Goal: Information Seeking & Learning: Learn about a topic

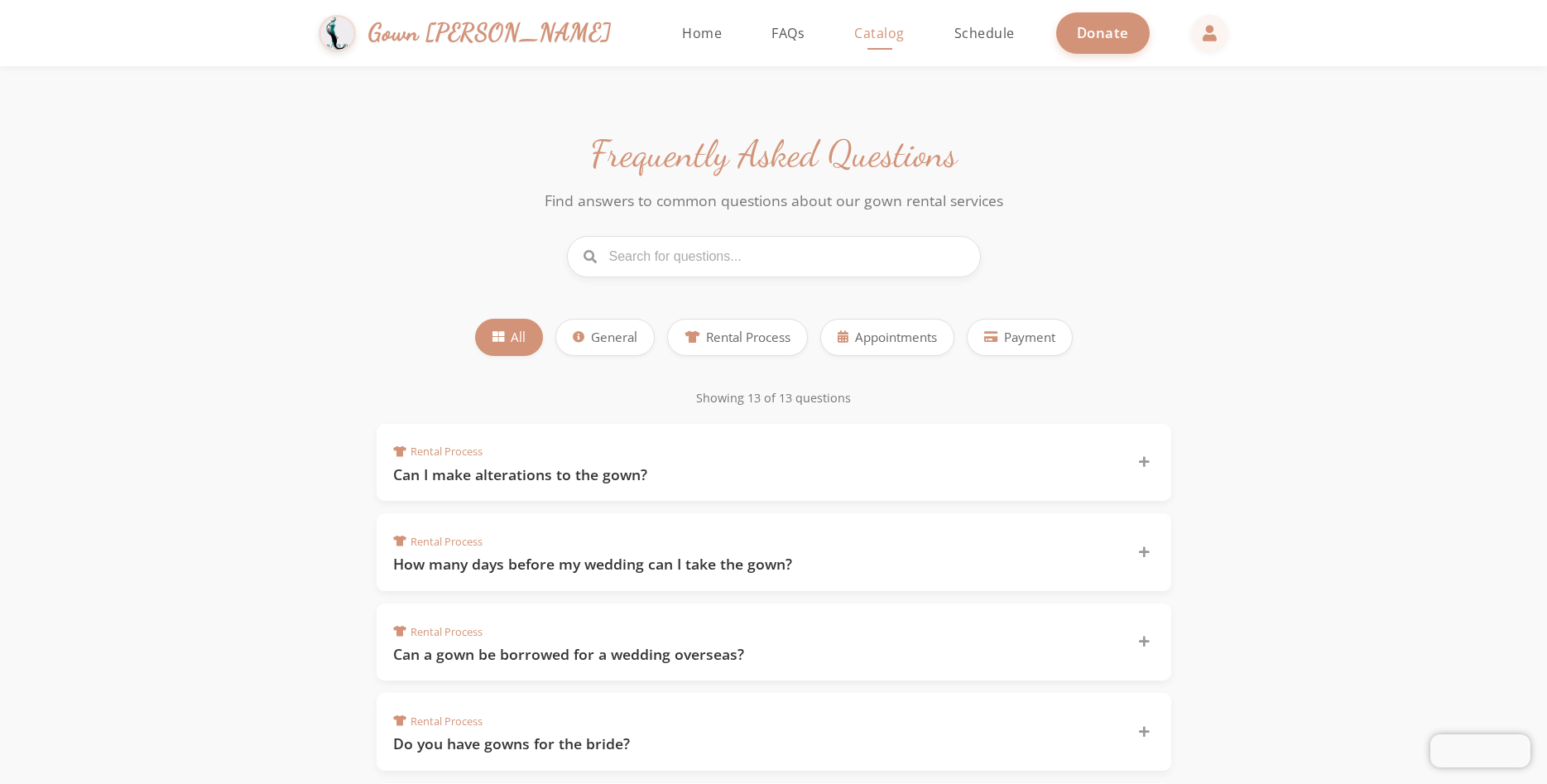
click at [854, 36] on span "Catalog" at bounding box center [879, 33] width 51 height 19
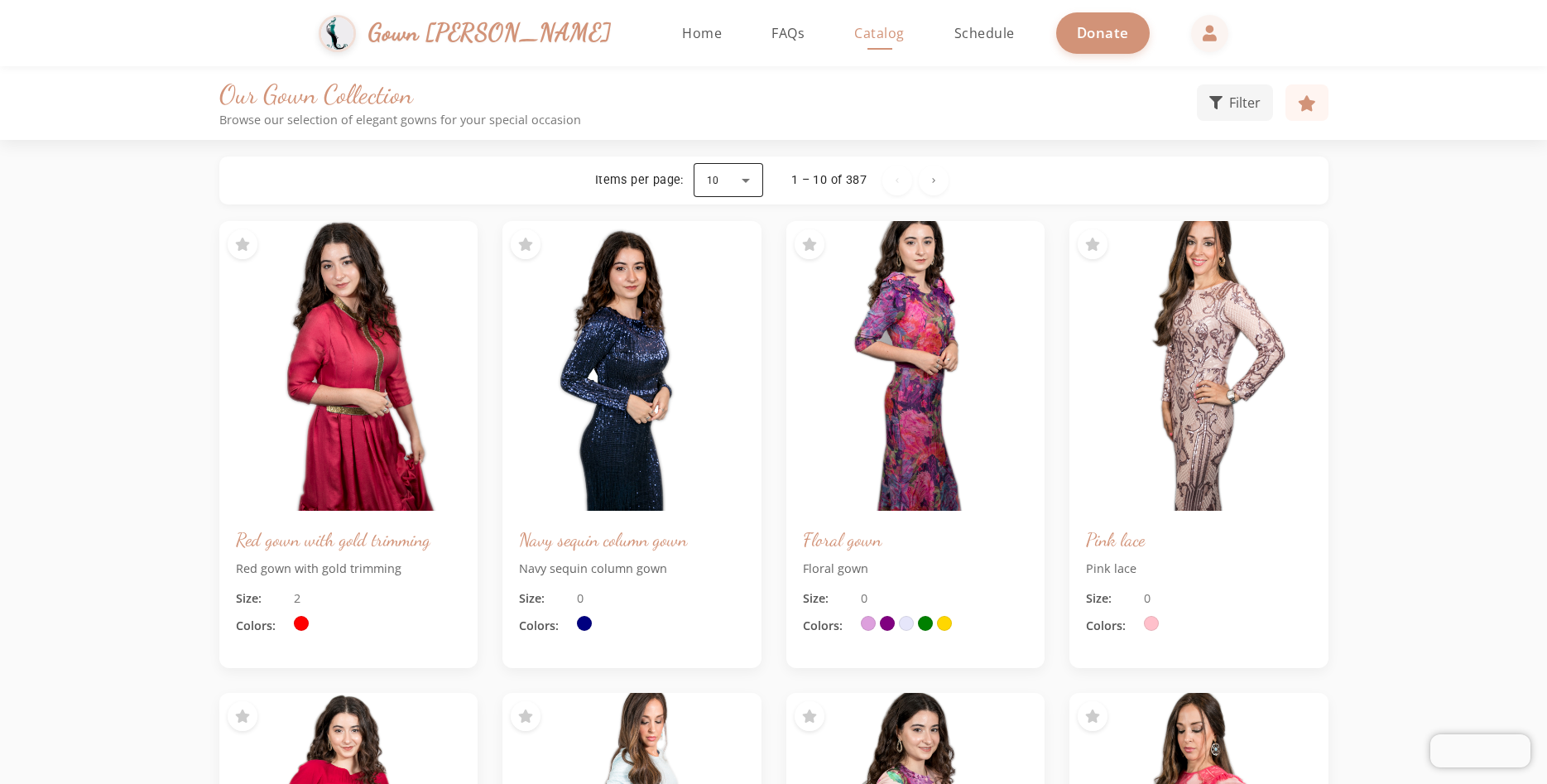
click at [745, 186] on div at bounding box center [728, 180] width 69 height 40
click at [717, 367] on mat-option "100" at bounding box center [727, 382] width 69 height 40
click at [1249, 105] on span "Filter" at bounding box center [1245, 101] width 32 height 19
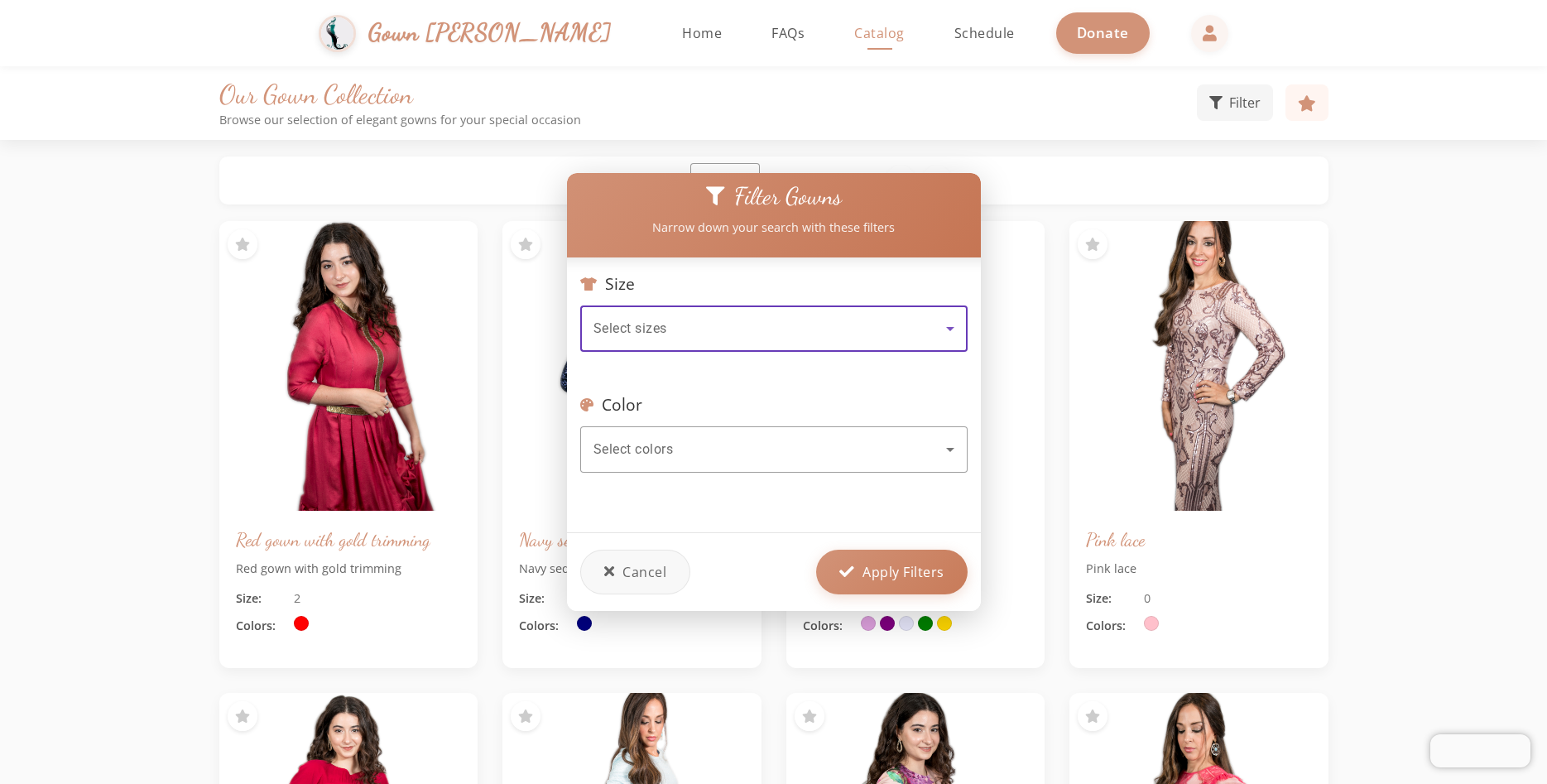
click at [825, 336] on div "Select sizes" at bounding box center [770, 329] width 353 height 19
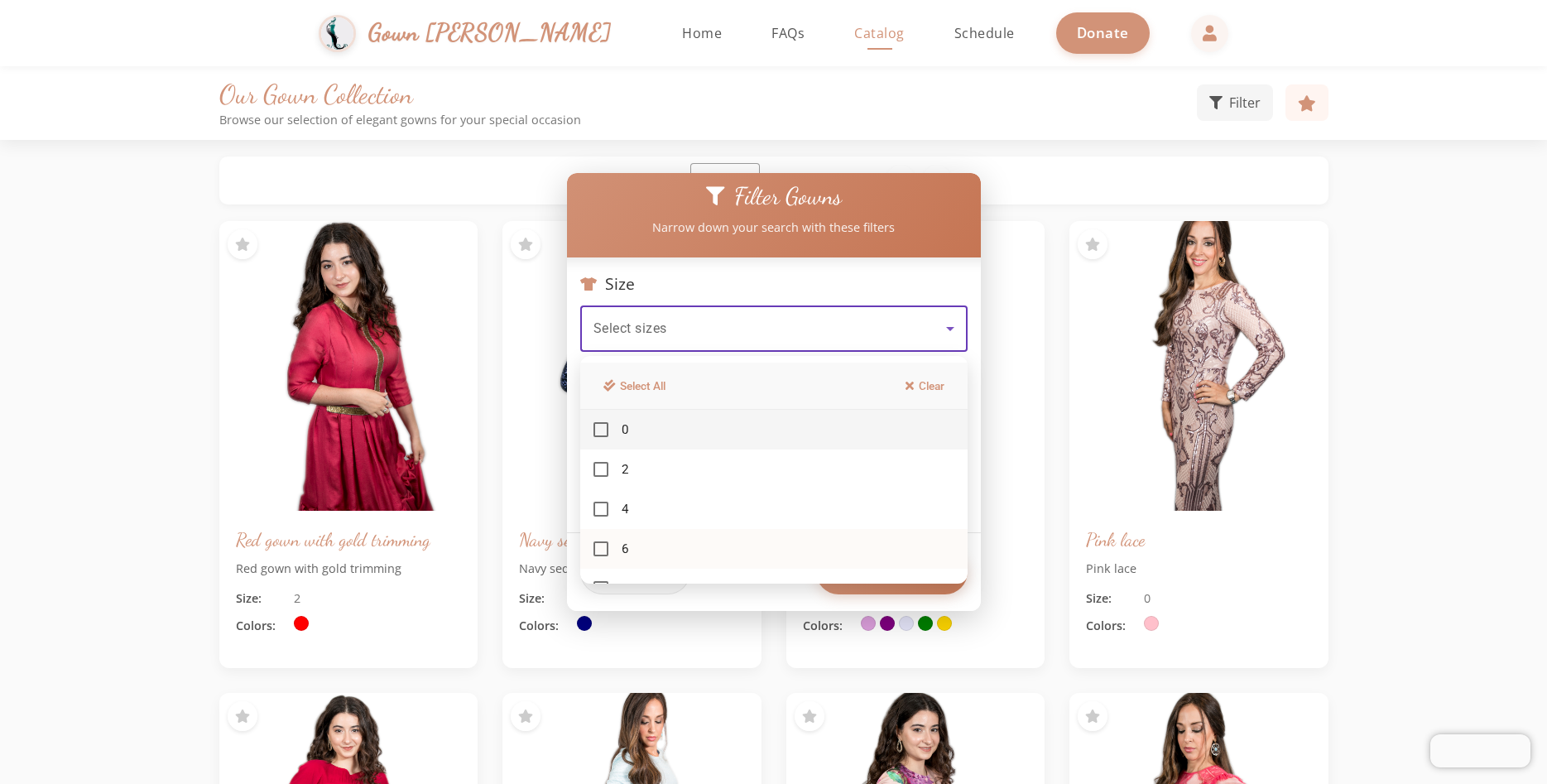
click at [602, 544] on mat-pseudo-checkbox at bounding box center [601, 548] width 15 height 15
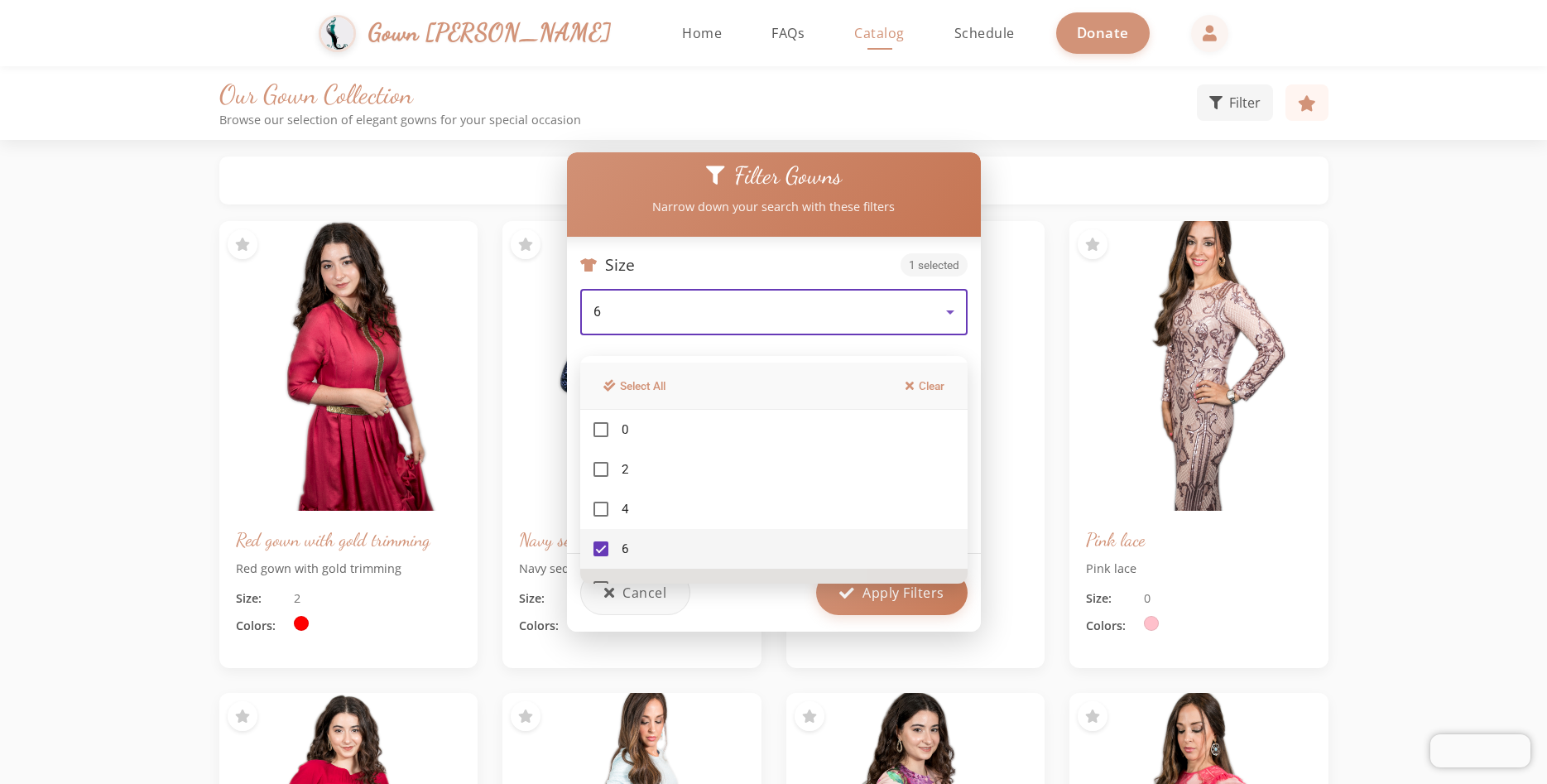
click at [602, 578] on mat-option "8" at bounding box center [774, 588] width 387 height 40
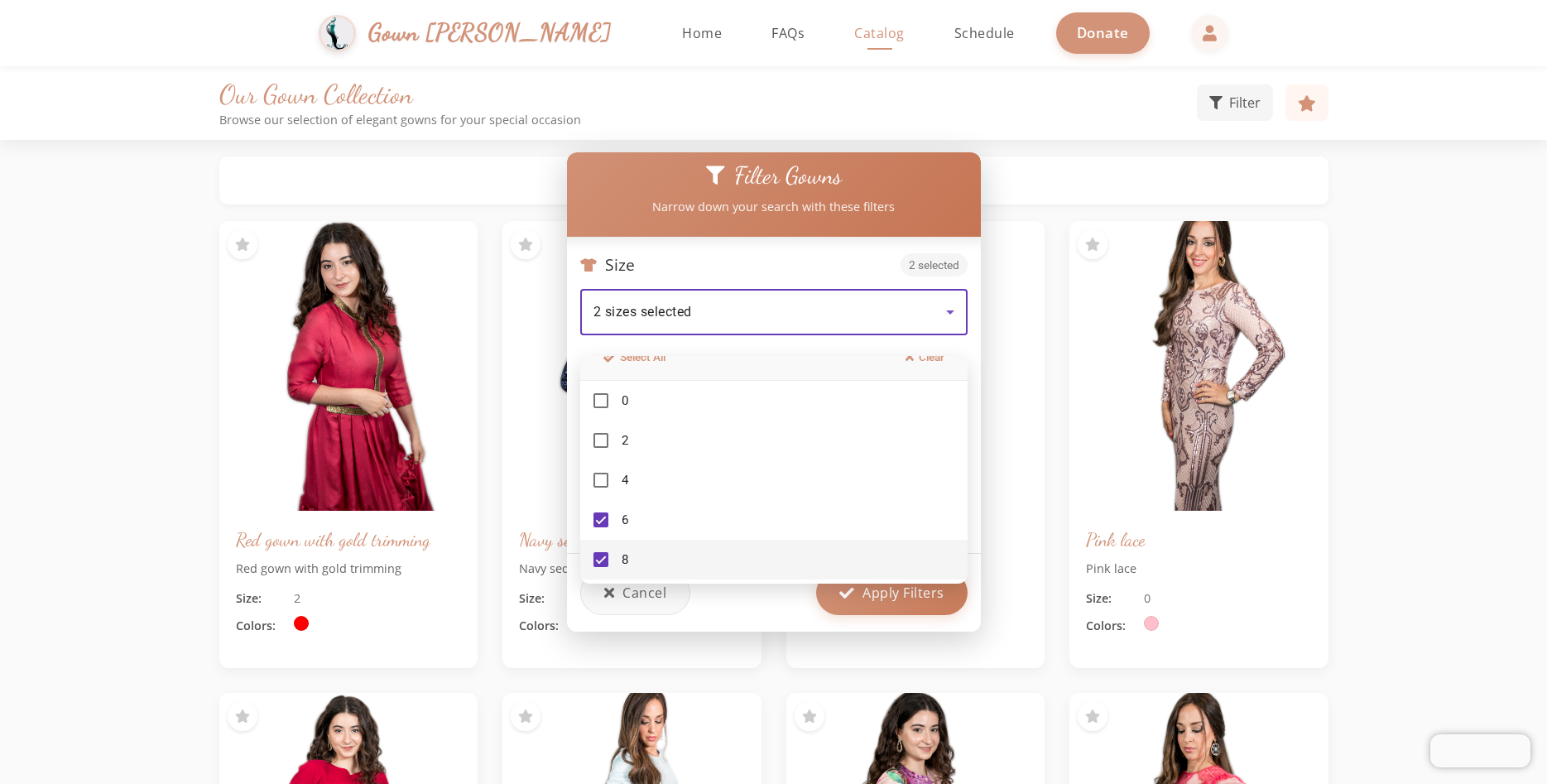
click at [947, 313] on div at bounding box center [774, 392] width 1547 height 784
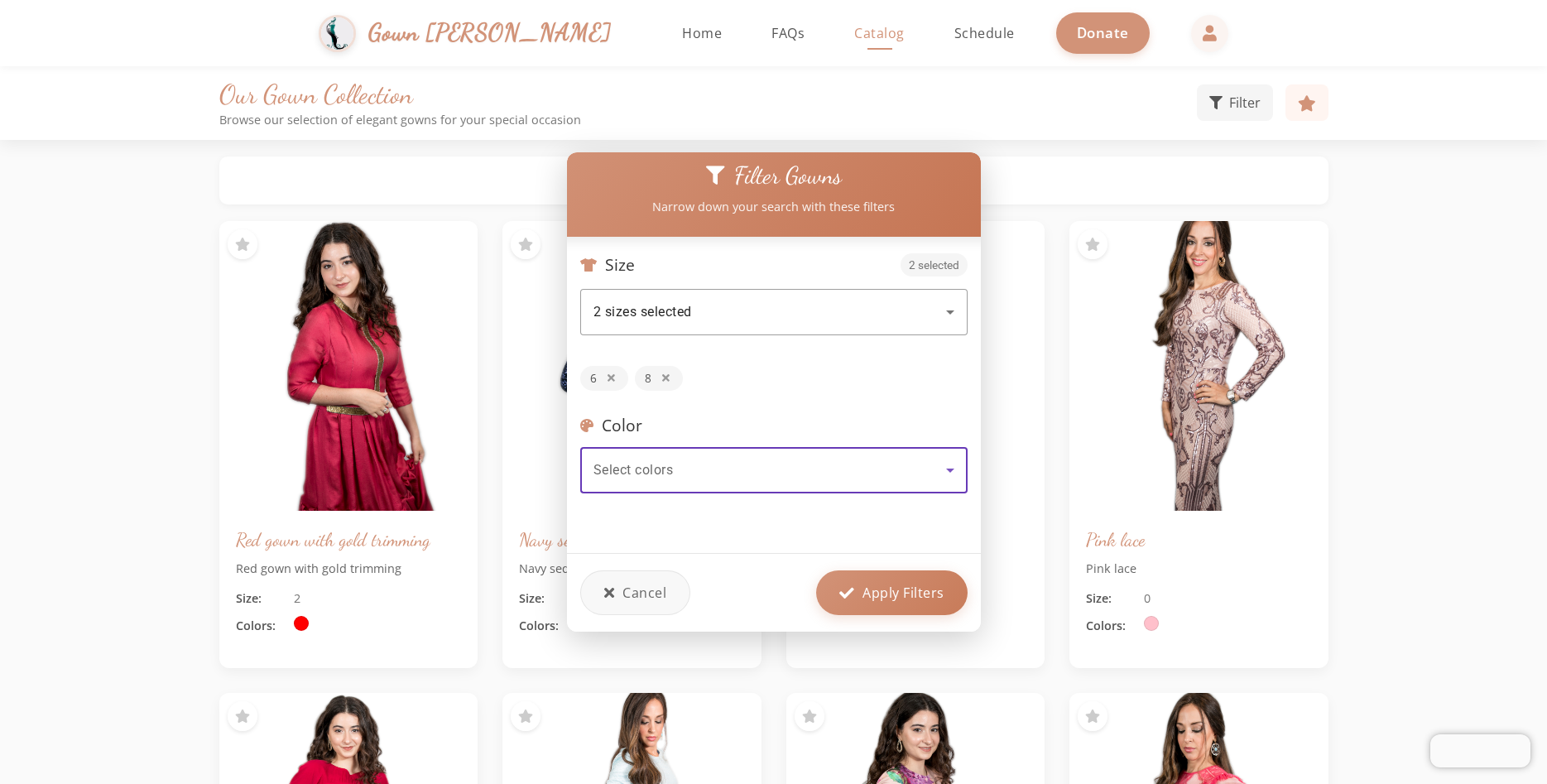
click at [799, 473] on div "Select colors" at bounding box center [770, 470] width 353 height 19
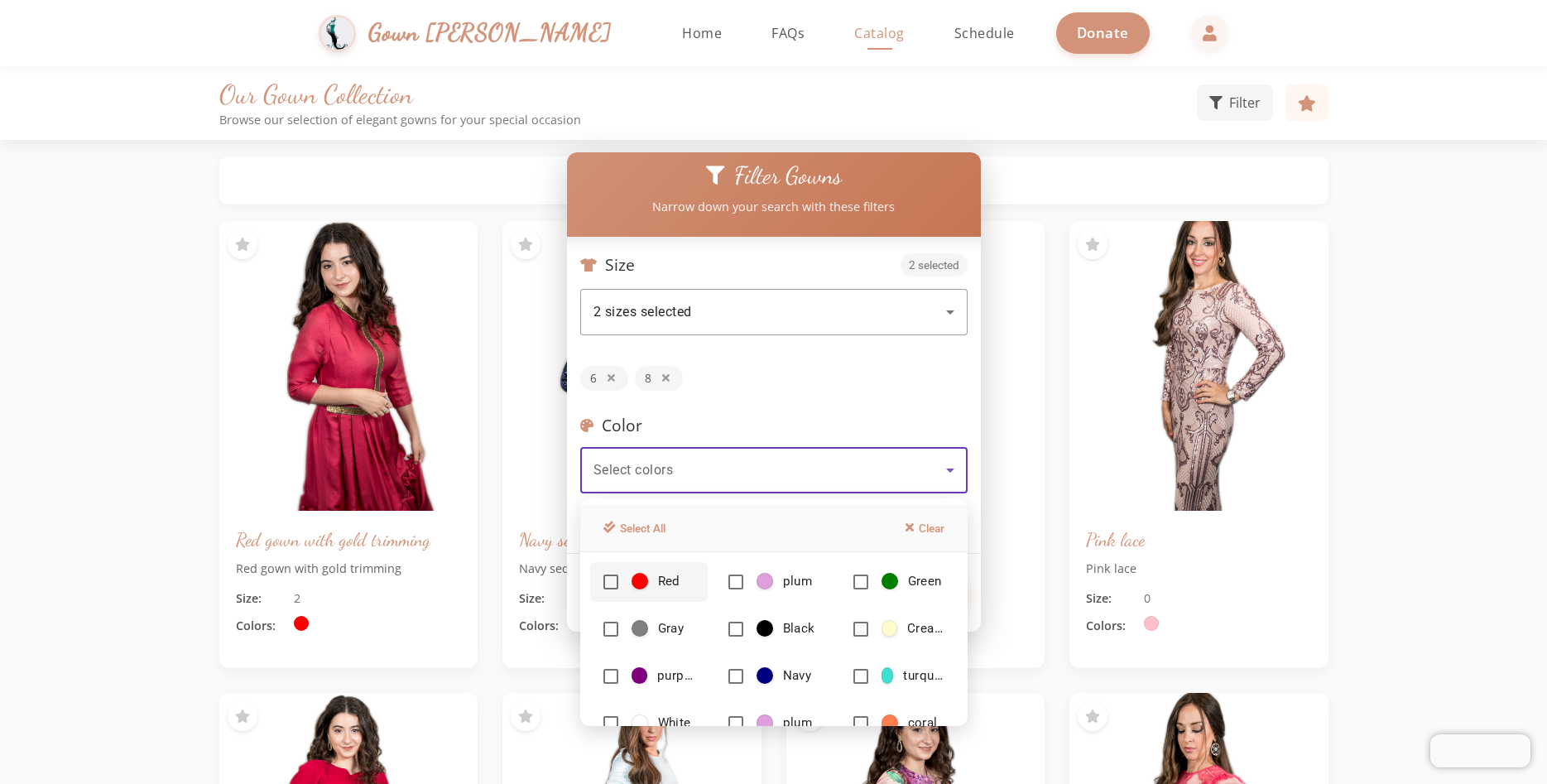
click at [799, 473] on div at bounding box center [774, 392] width 1547 height 784
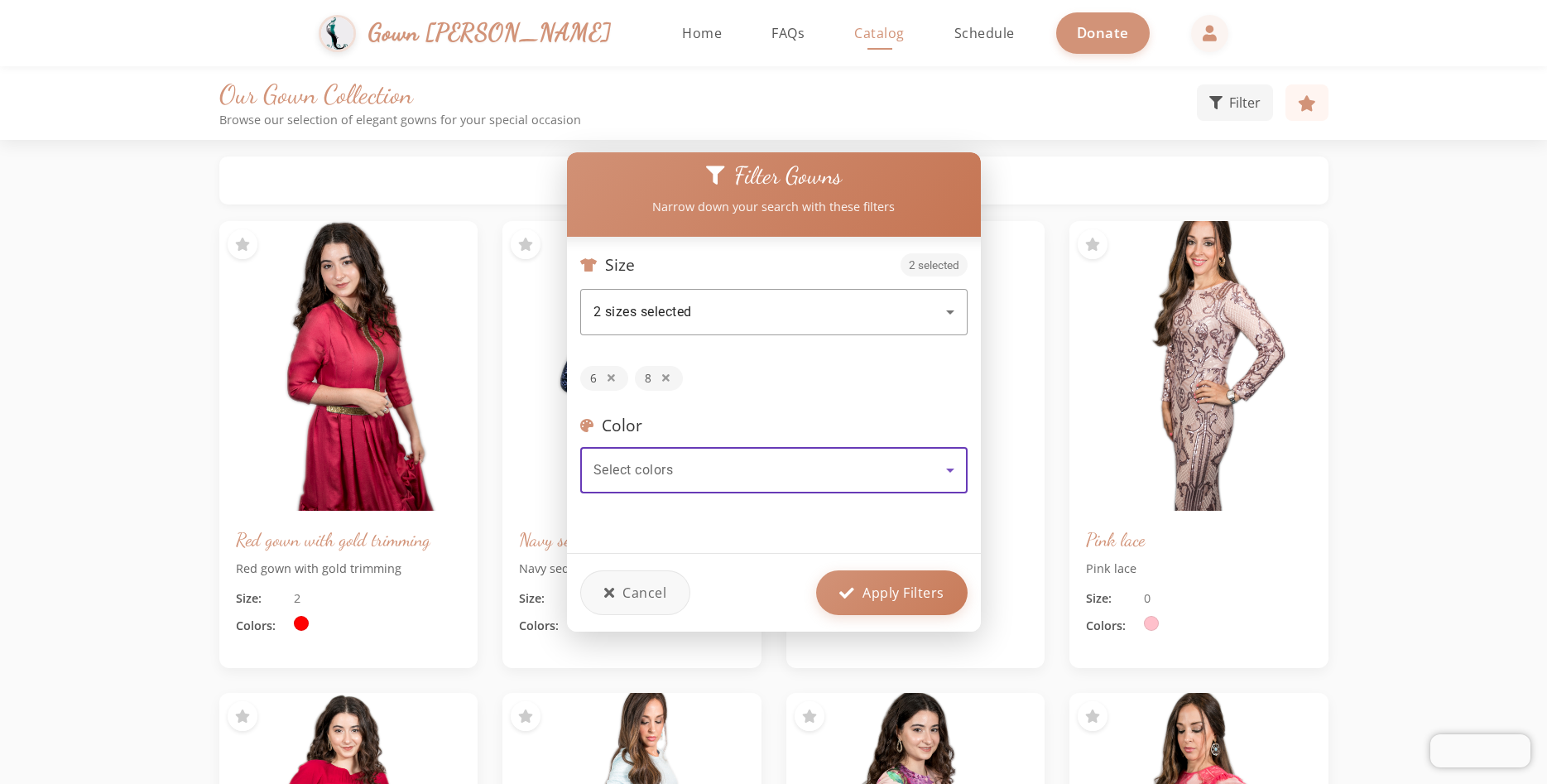
click at [820, 473] on div "Select colors" at bounding box center [770, 470] width 353 height 19
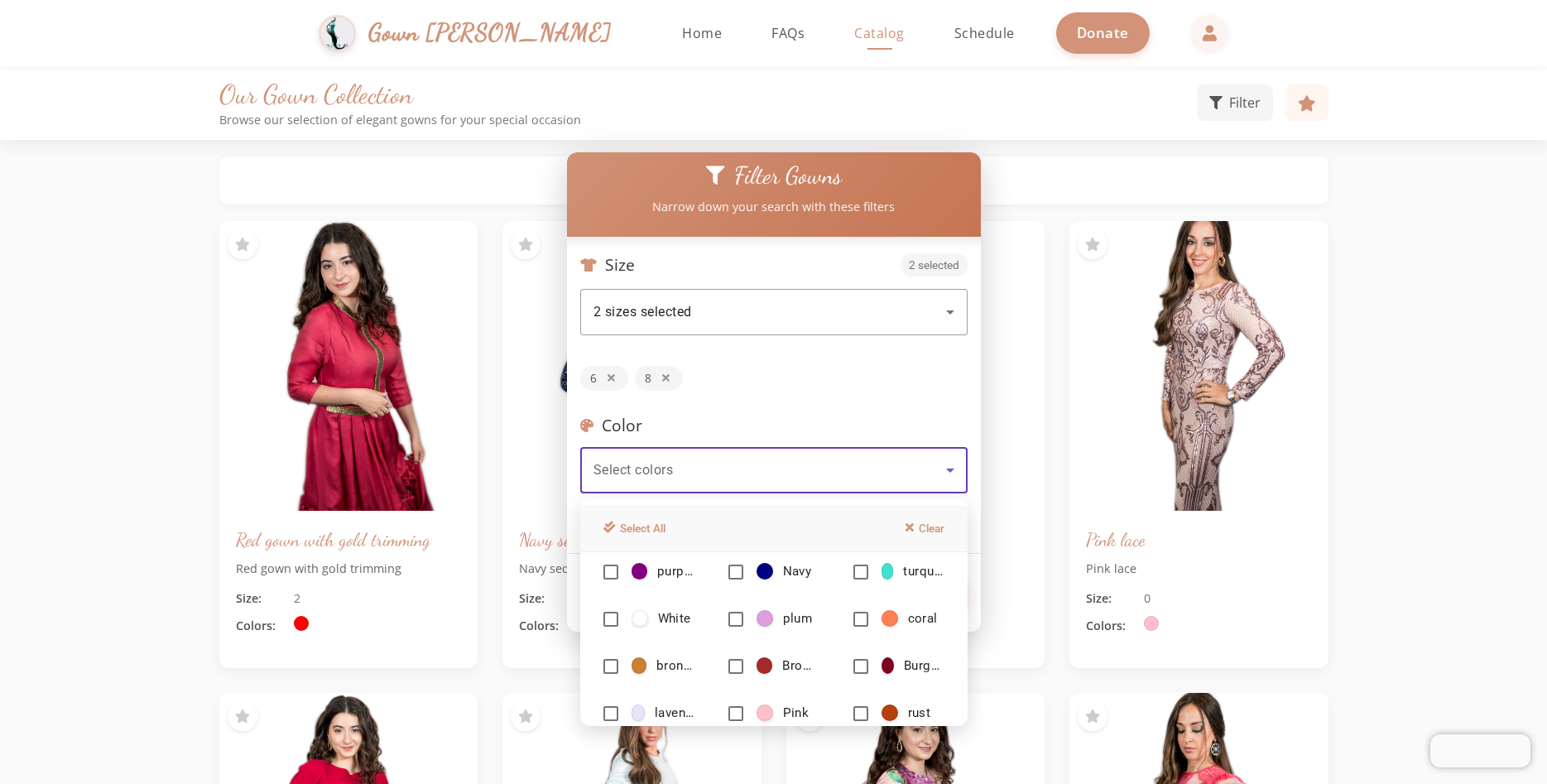
scroll to position [73, 0]
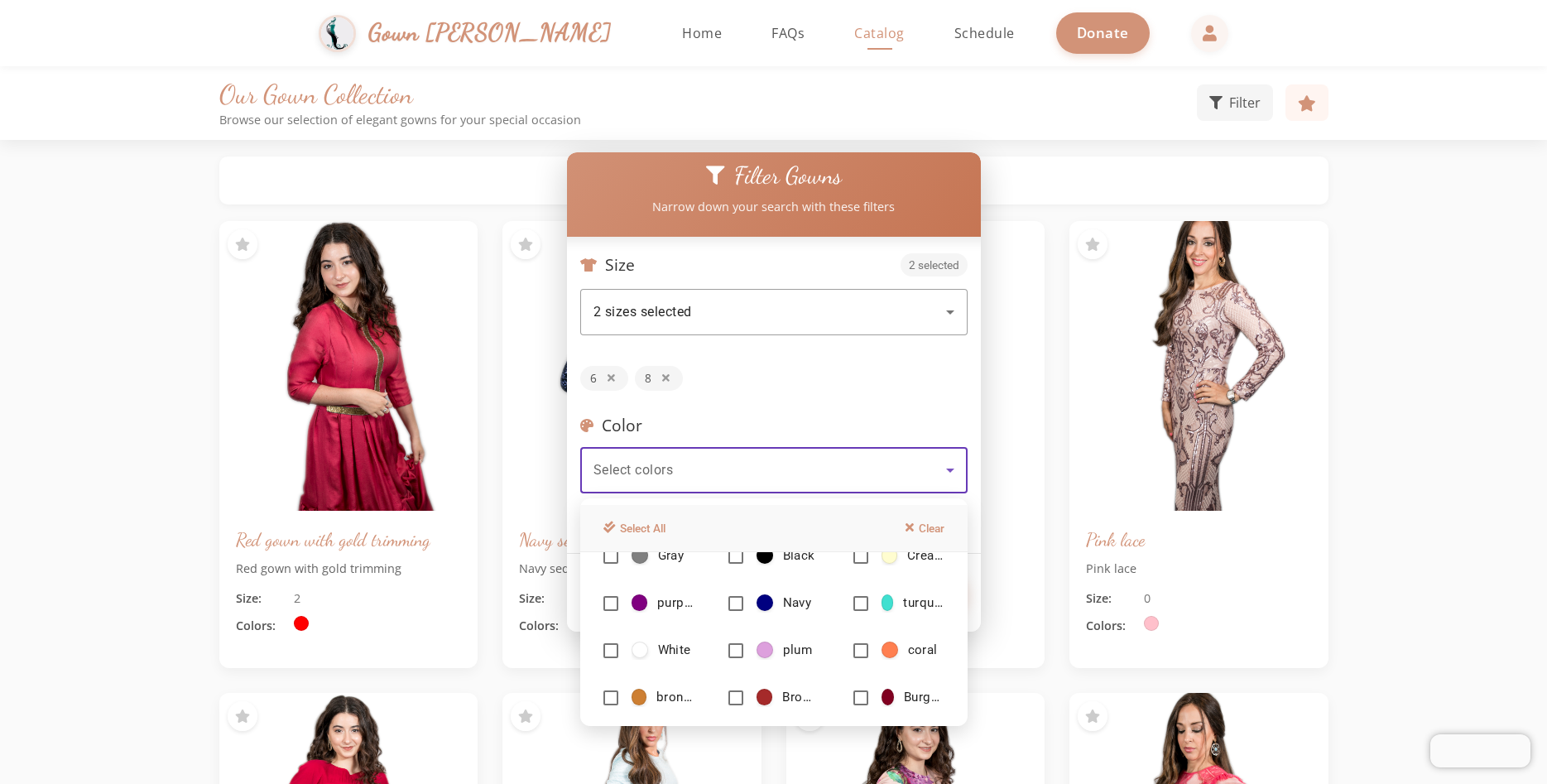
click at [999, 237] on div at bounding box center [774, 392] width 1547 height 784
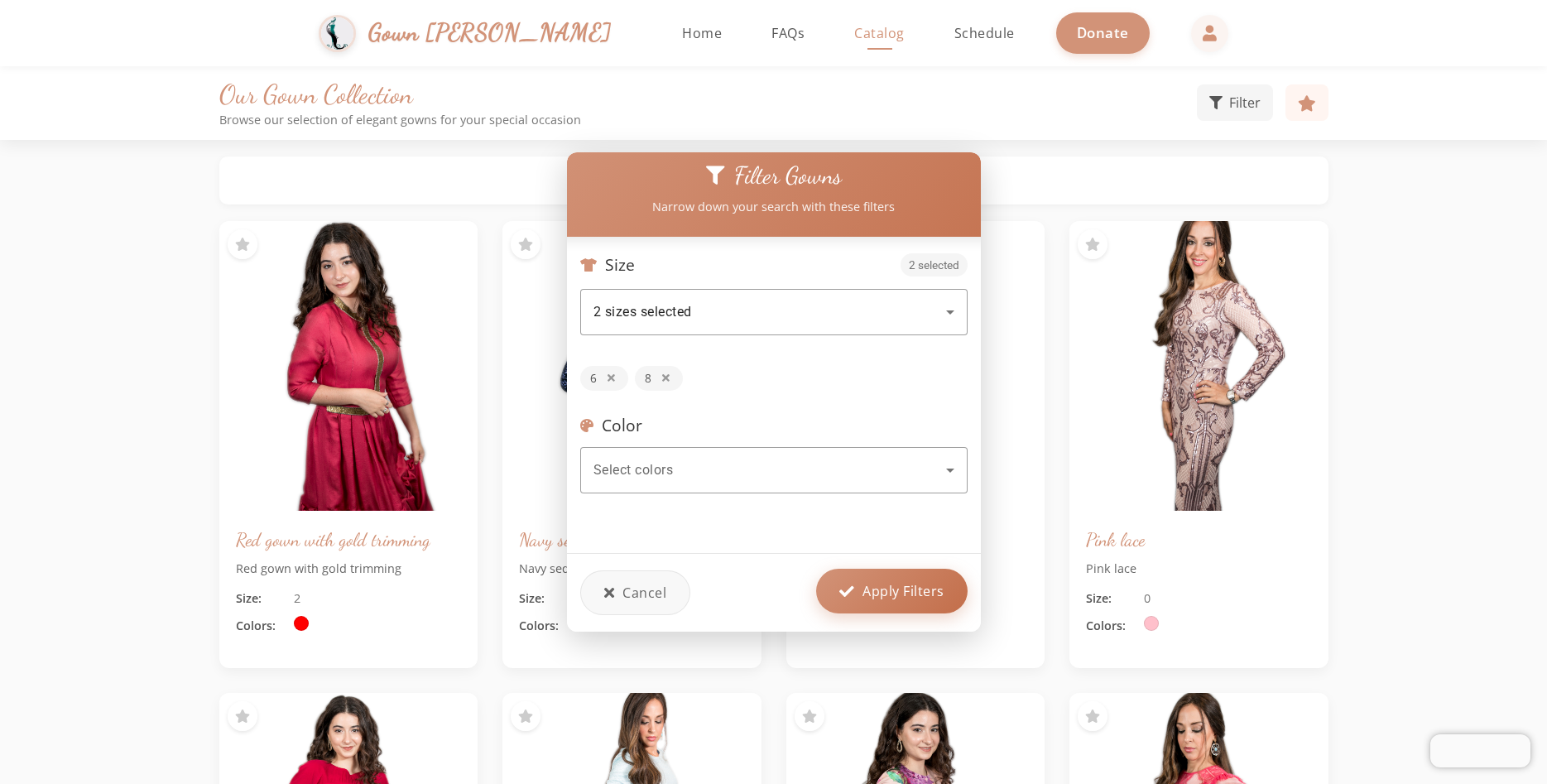
click at [859, 580] on button "Apply Filters" at bounding box center [891, 591] width 152 height 44
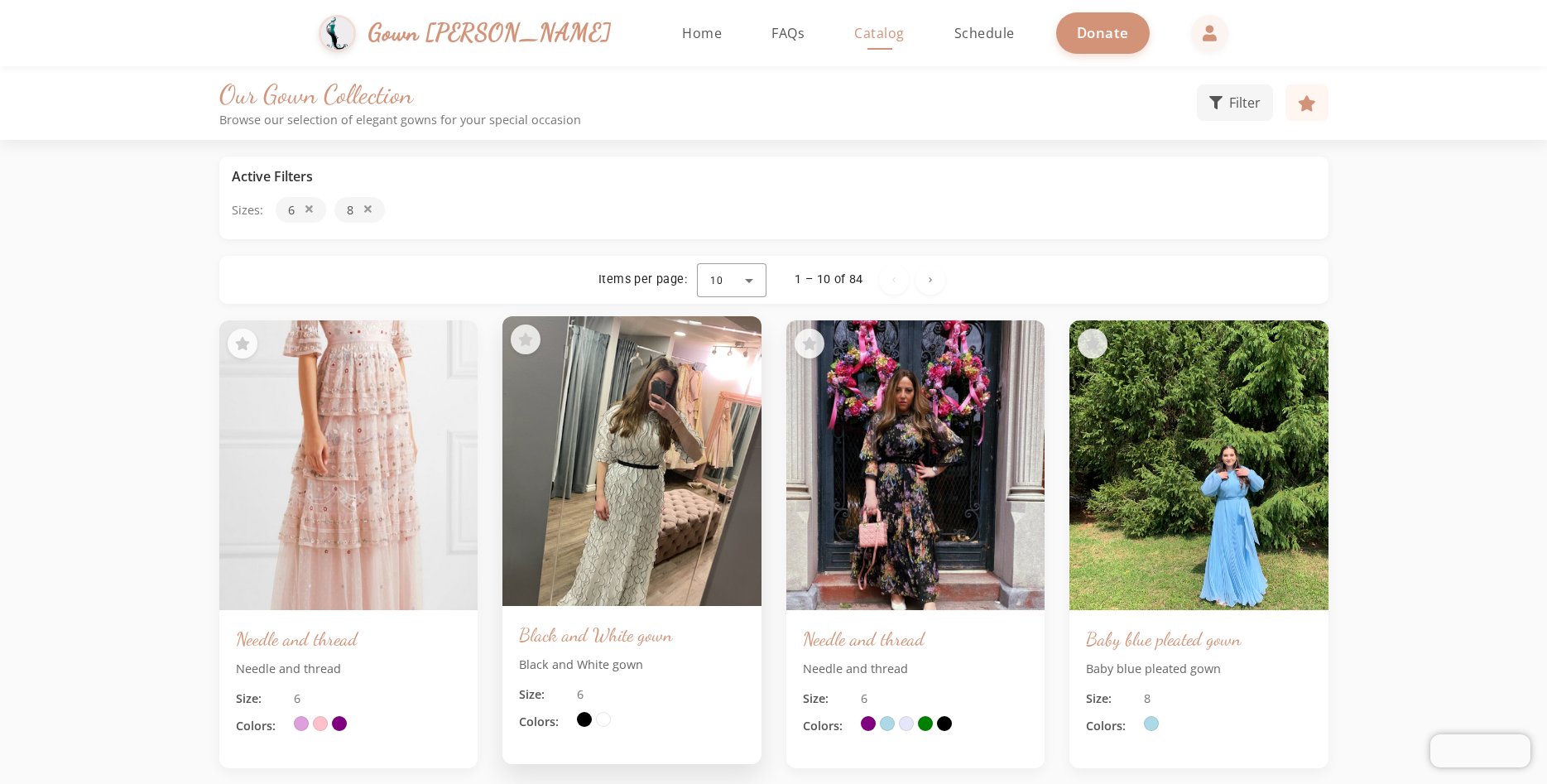
click at [617, 479] on img at bounding box center [632, 462] width 271 height 305
click at [702, 375] on img at bounding box center [632, 462] width 271 height 305
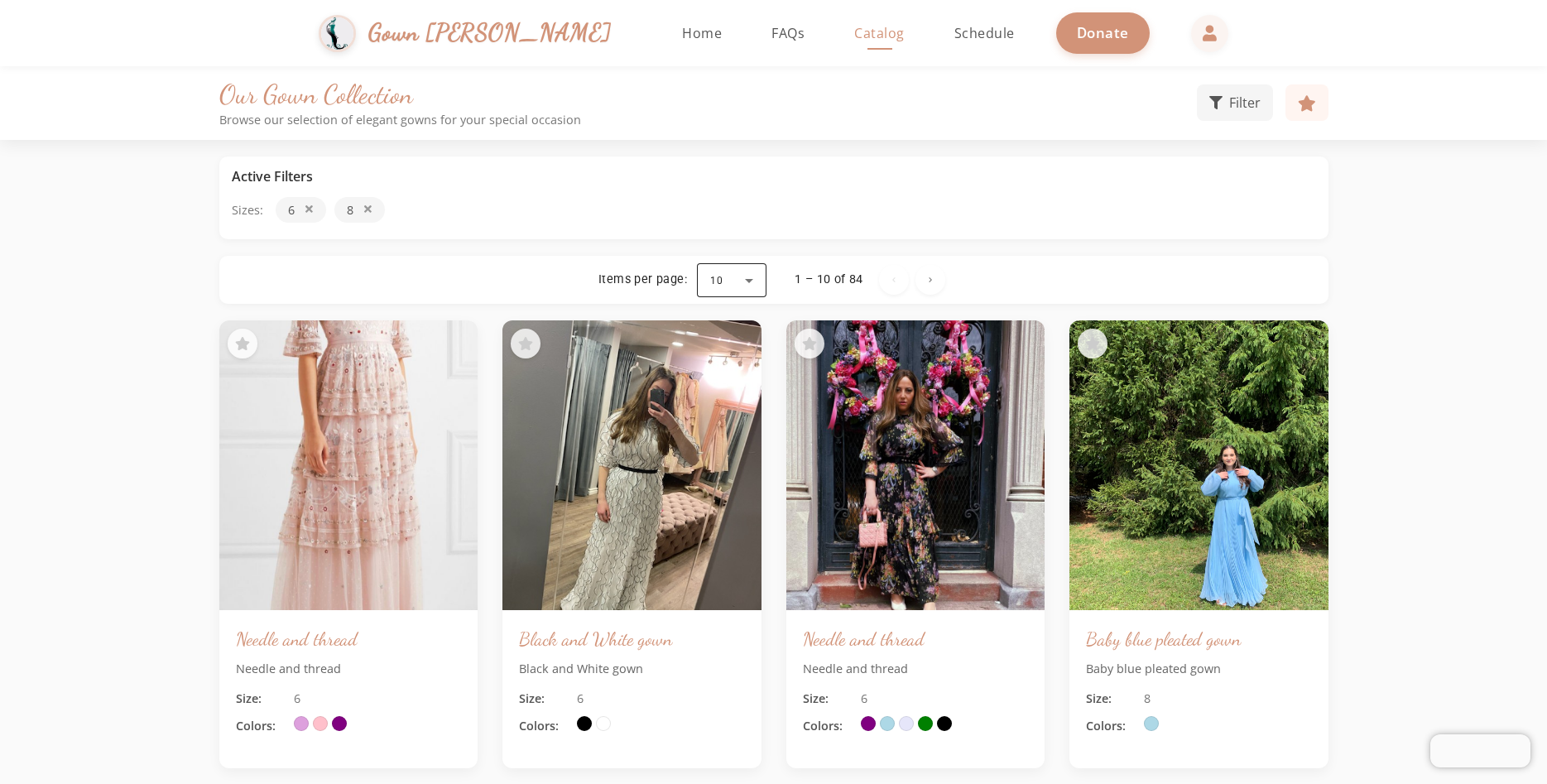
click at [750, 269] on div at bounding box center [732, 279] width 69 height 40
click at [737, 484] on mat-option "100" at bounding box center [731, 482] width 69 height 40
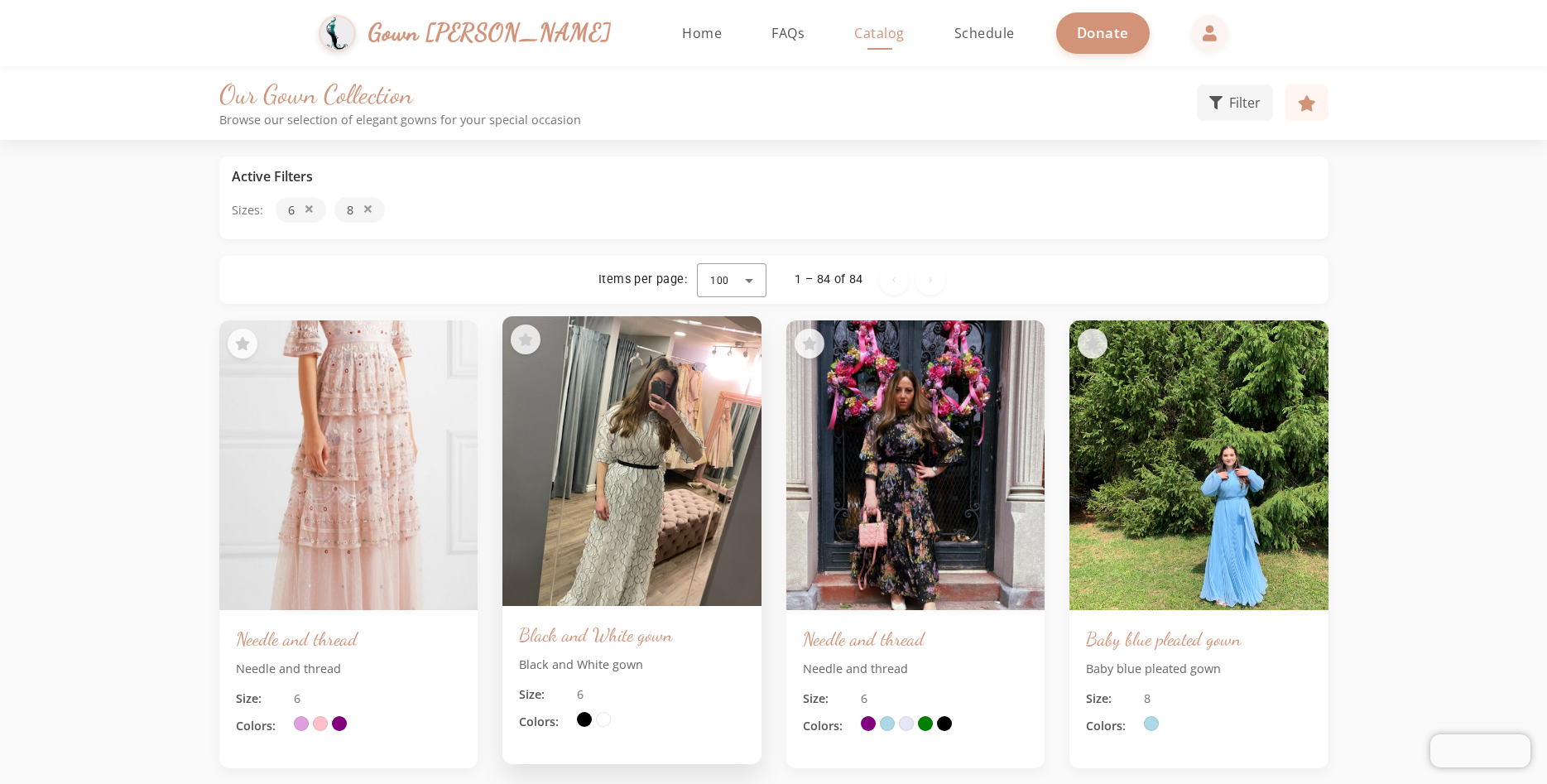
click at [643, 470] on img at bounding box center [632, 462] width 271 height 305
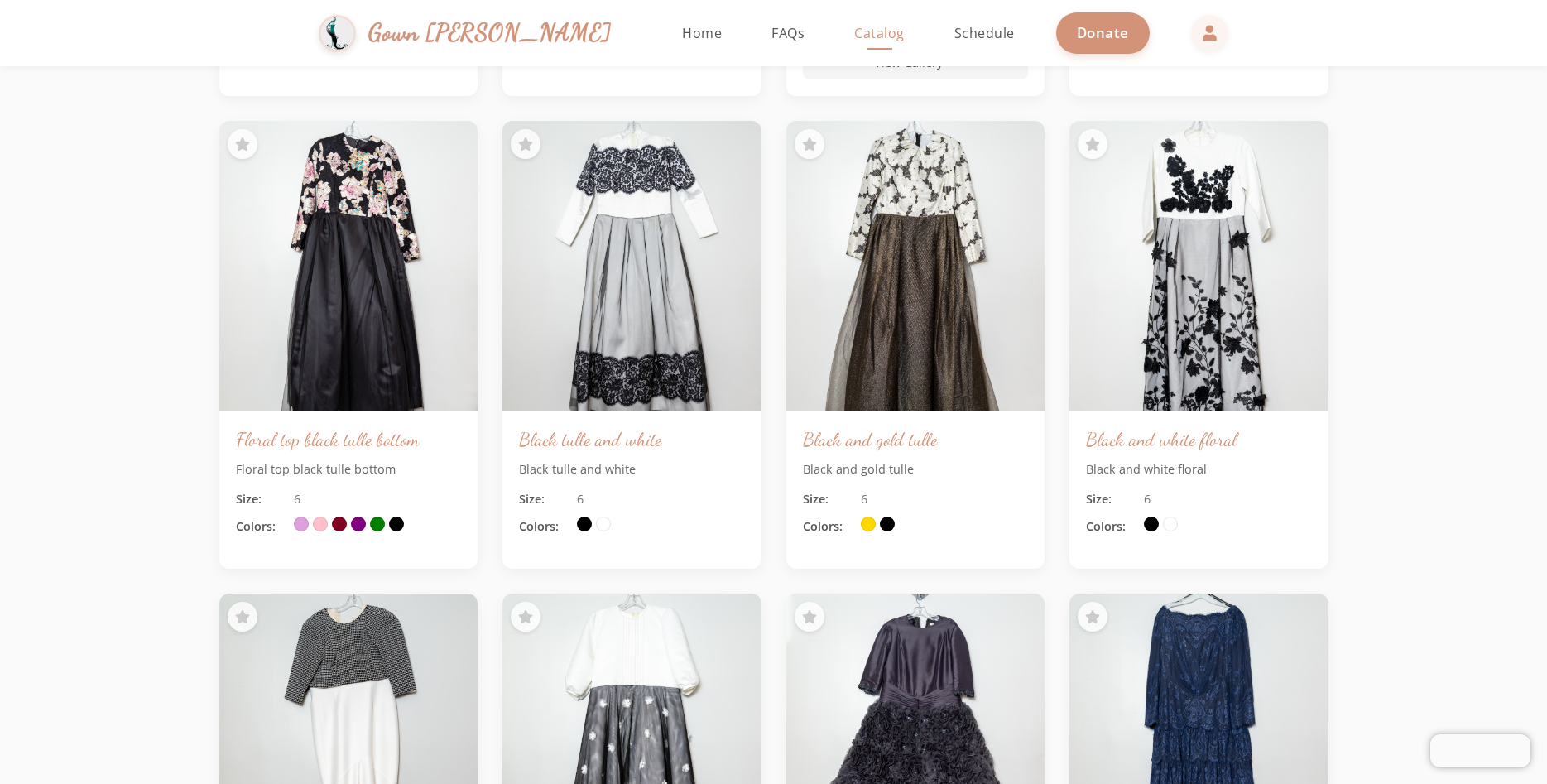
scroll to position [3585, 0]
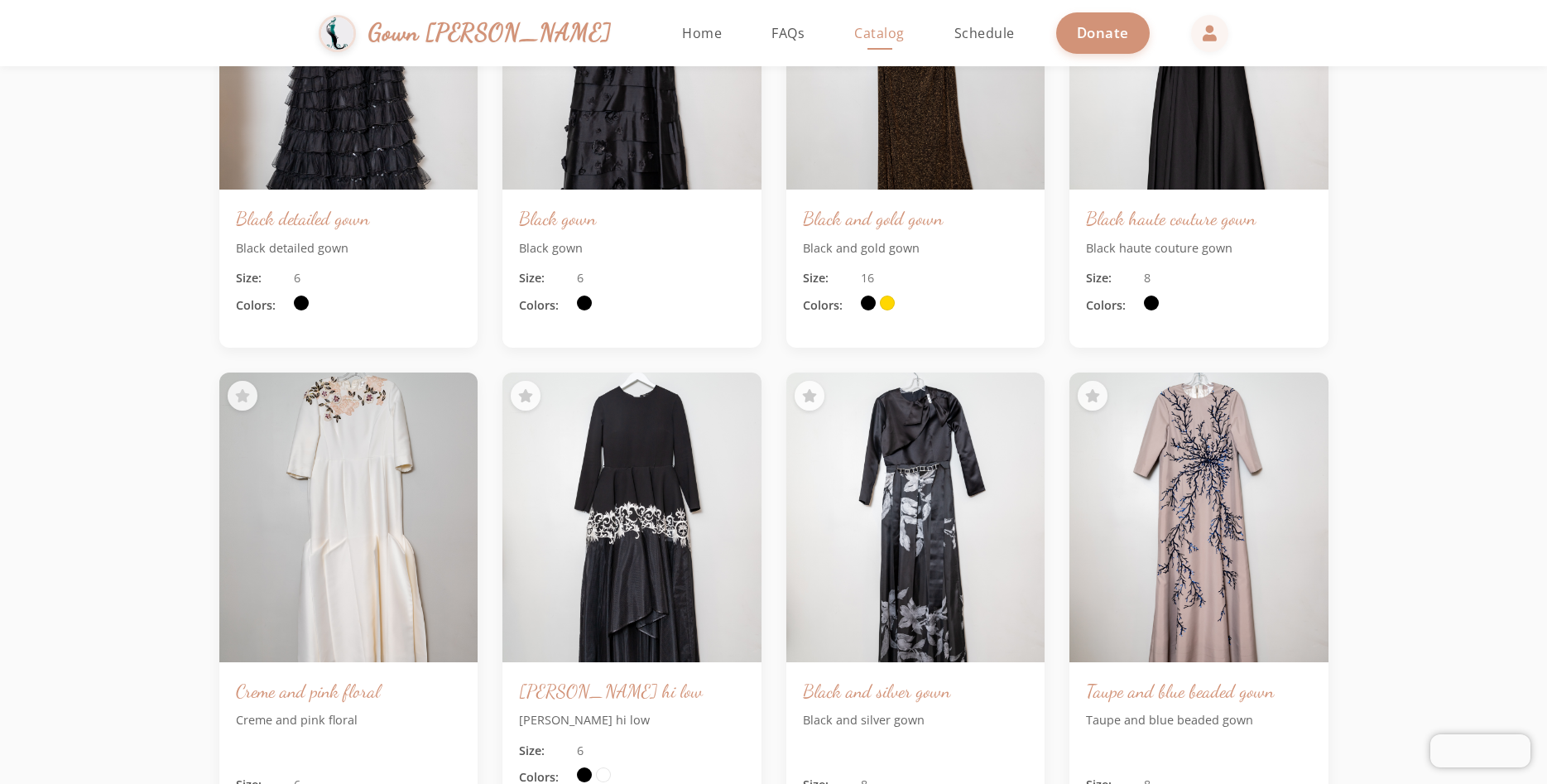
scroll to position [7501, 0]
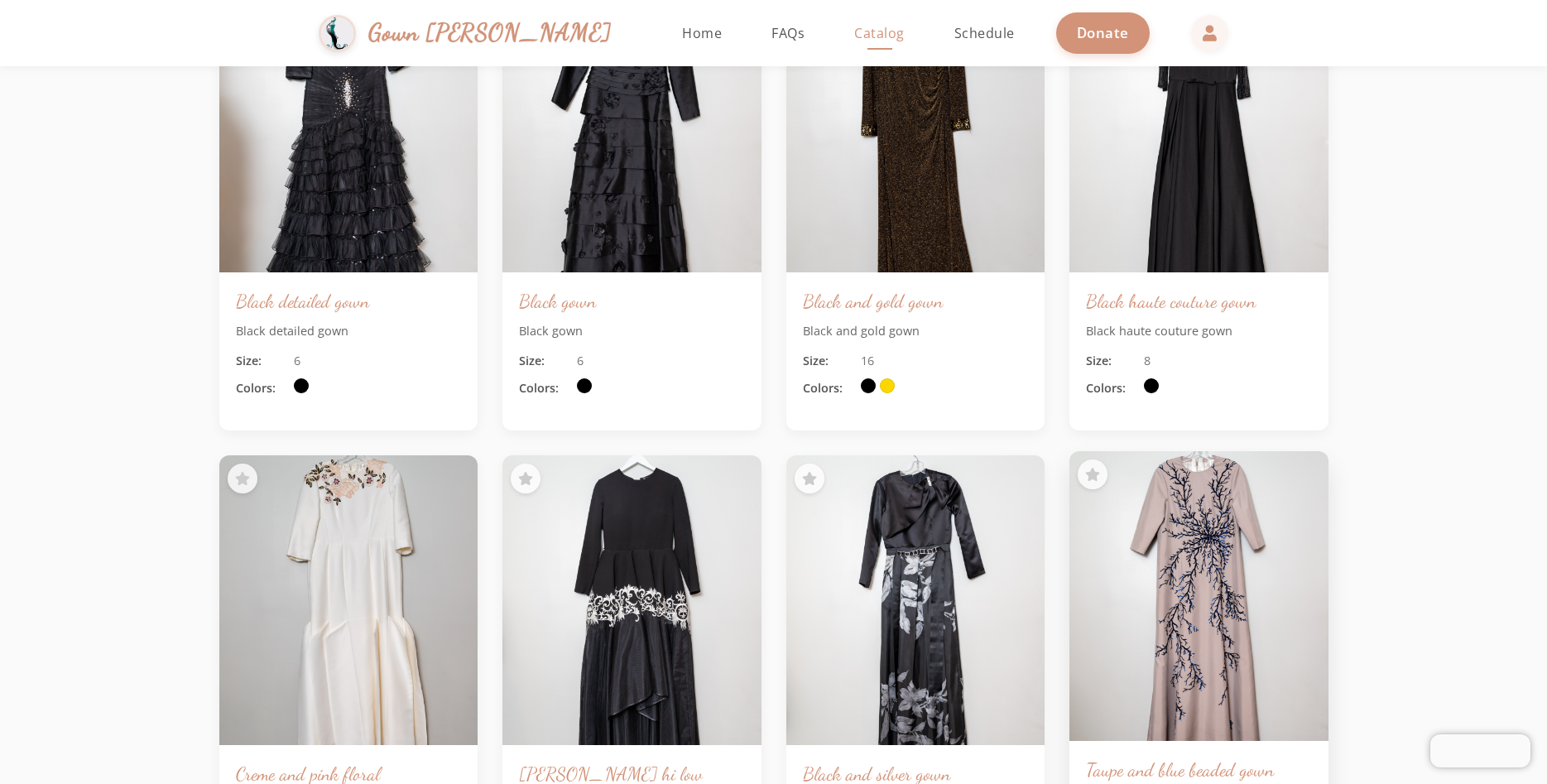
click at [1225, 524] on img at bounding box center [1199, 596] width 271 height 305
click at [1153, 496] on img at bounding box center [1199, 596] width 271 height 305
click at [1197, 769] on h3 "Taupe and blue beaded gown" at bounding box center [1199, 769] width 226 height 24
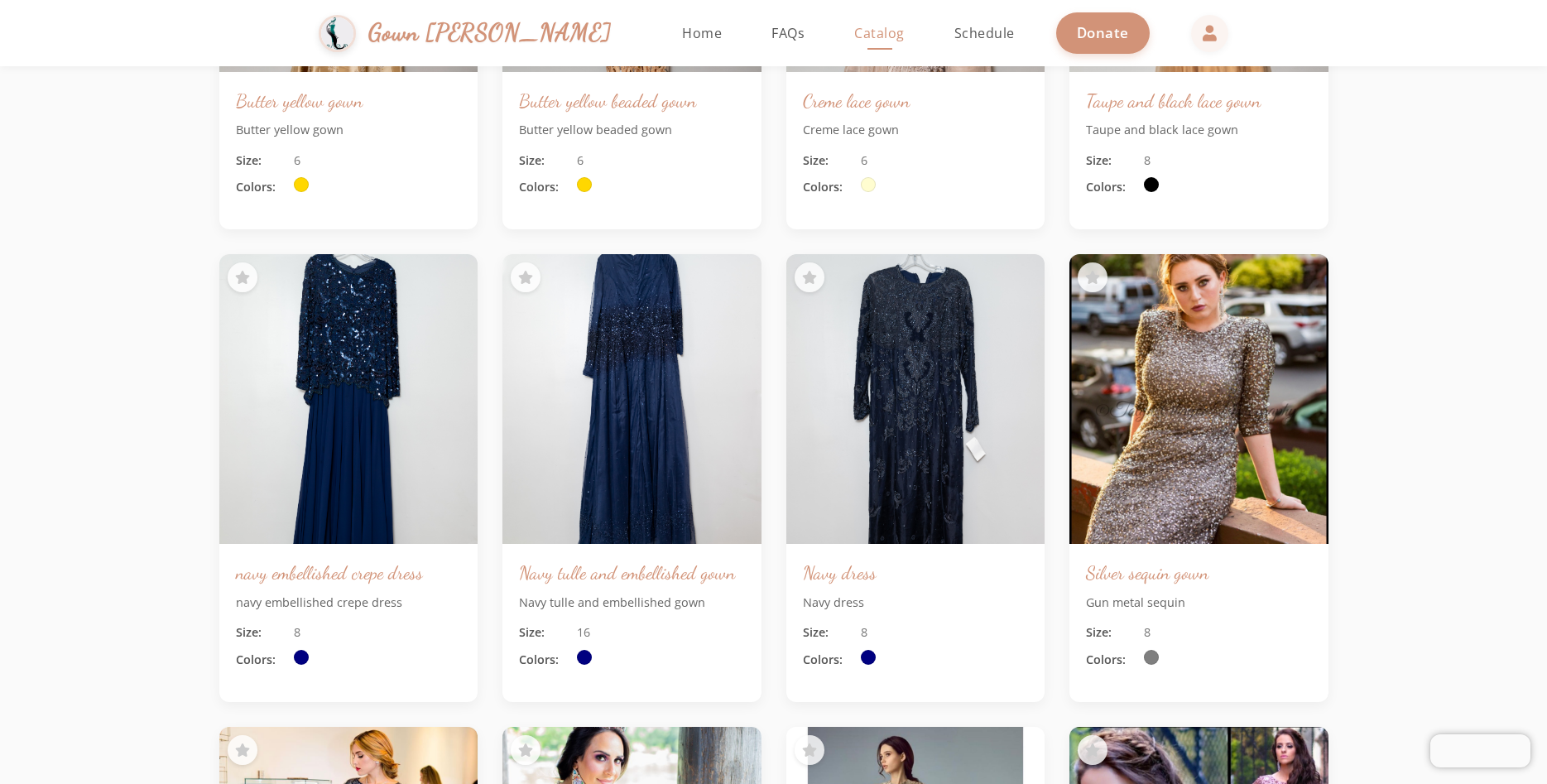
scroll to position [9199, 0]
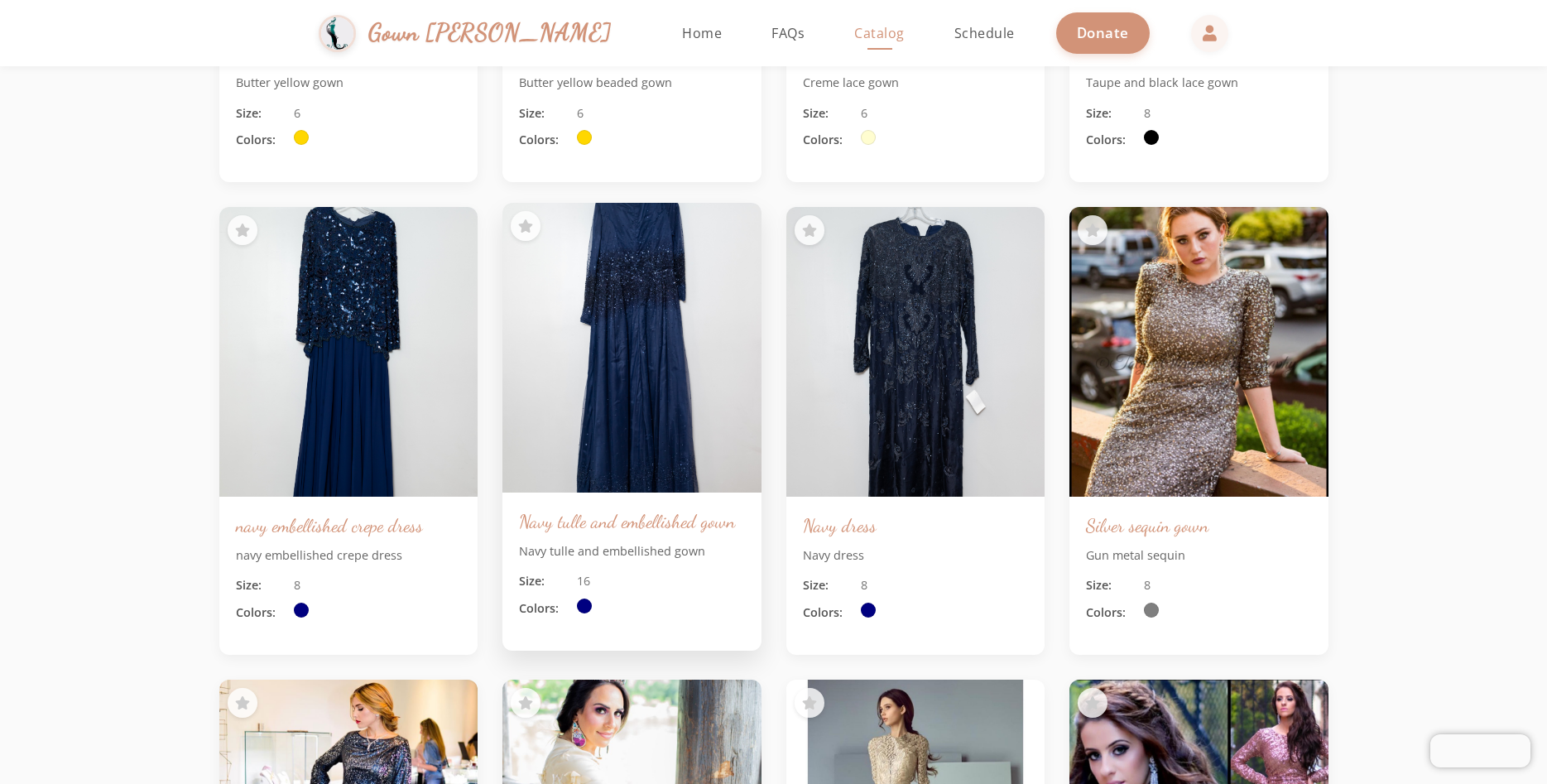
click at [591, 594] on div "Size: 16 Colors:" at bounding box center [632, 594] width 226 height 45
click at [637, 524] on h3 "Navy tulle and embellished gown" at bounding box center [632, 521] width 226 height 24
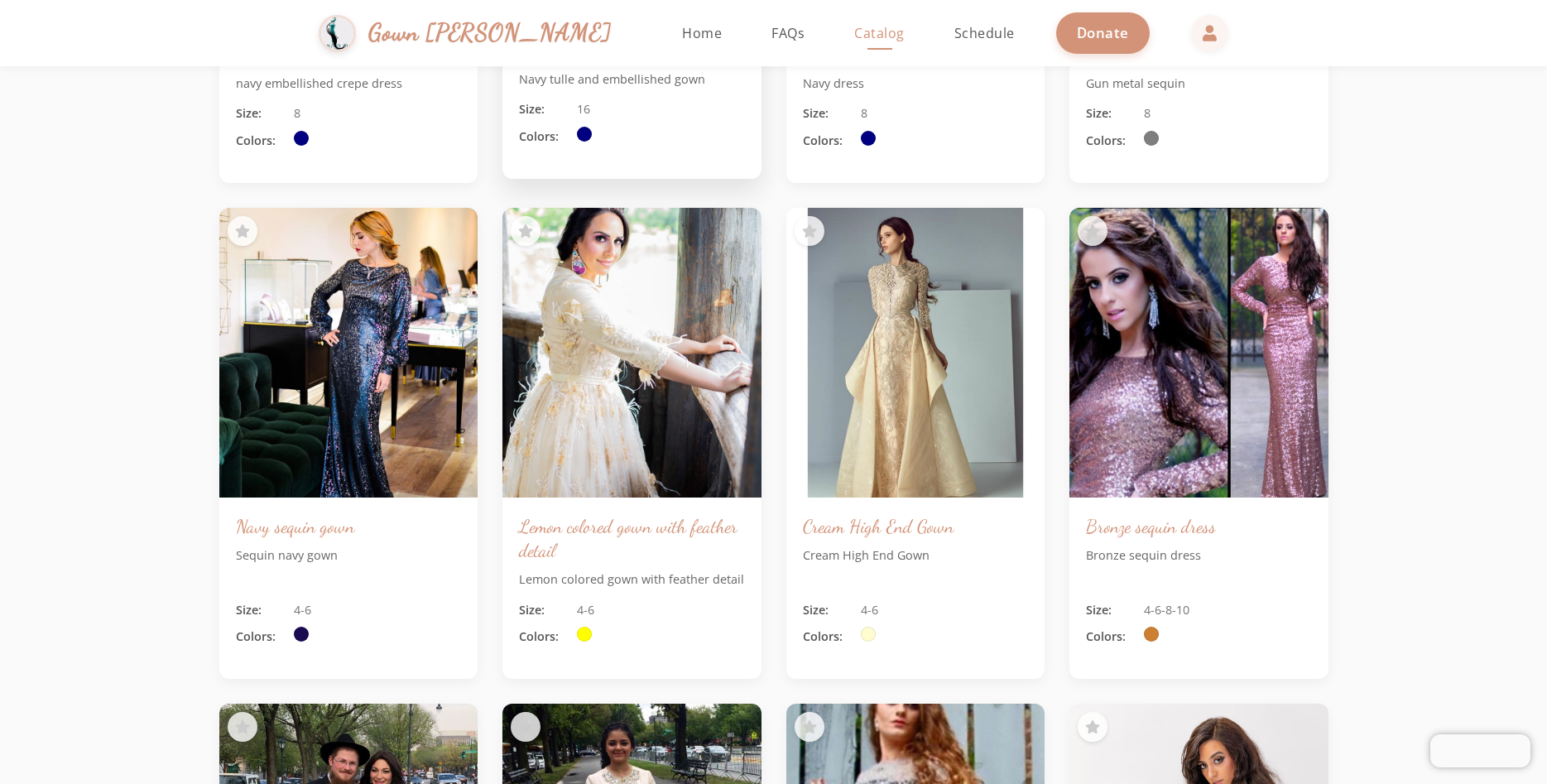
scroll to position [9623, 0]
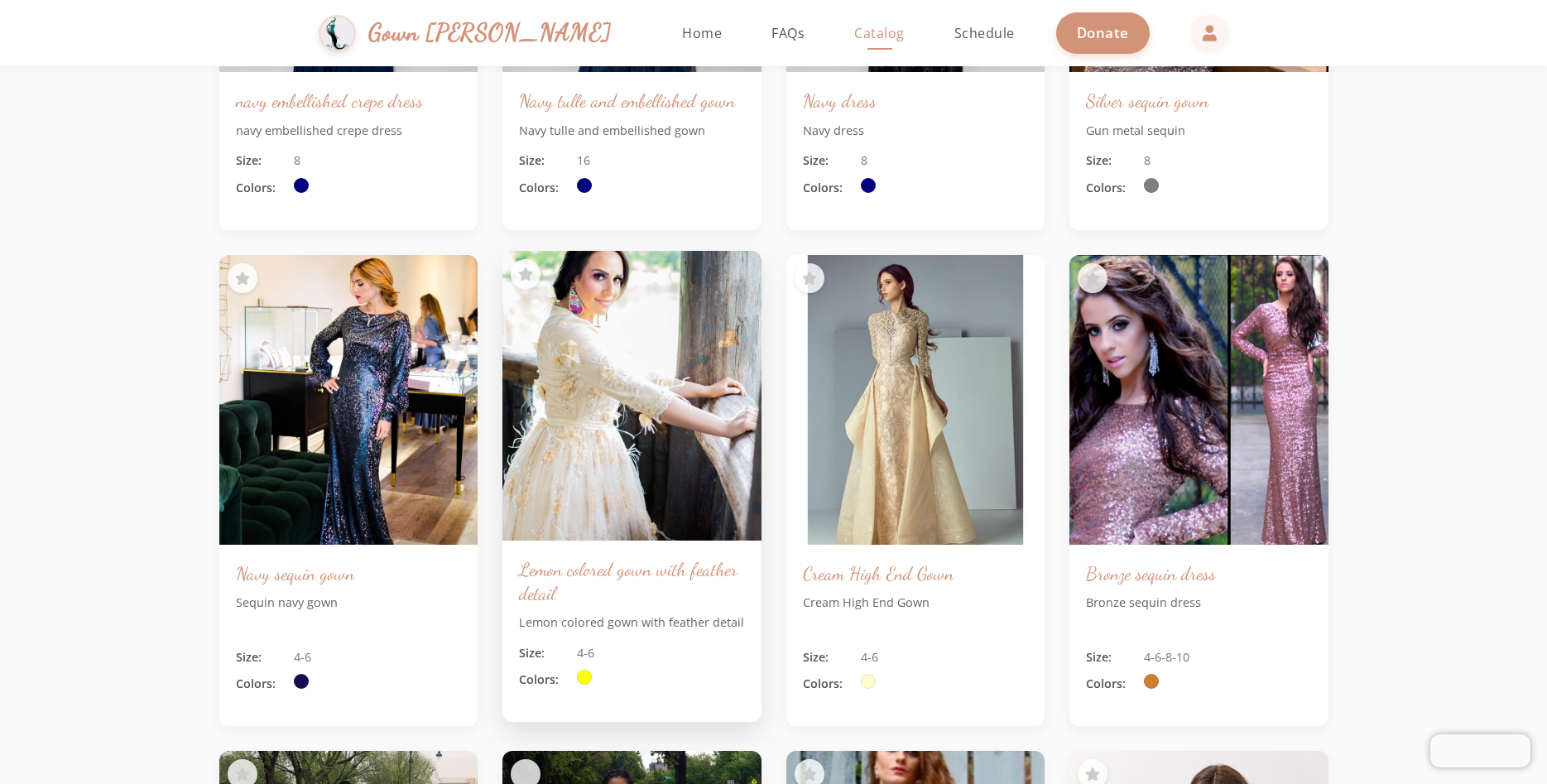
click at [634, 489] on img at bounding box center [632, 396] width 271 height 305
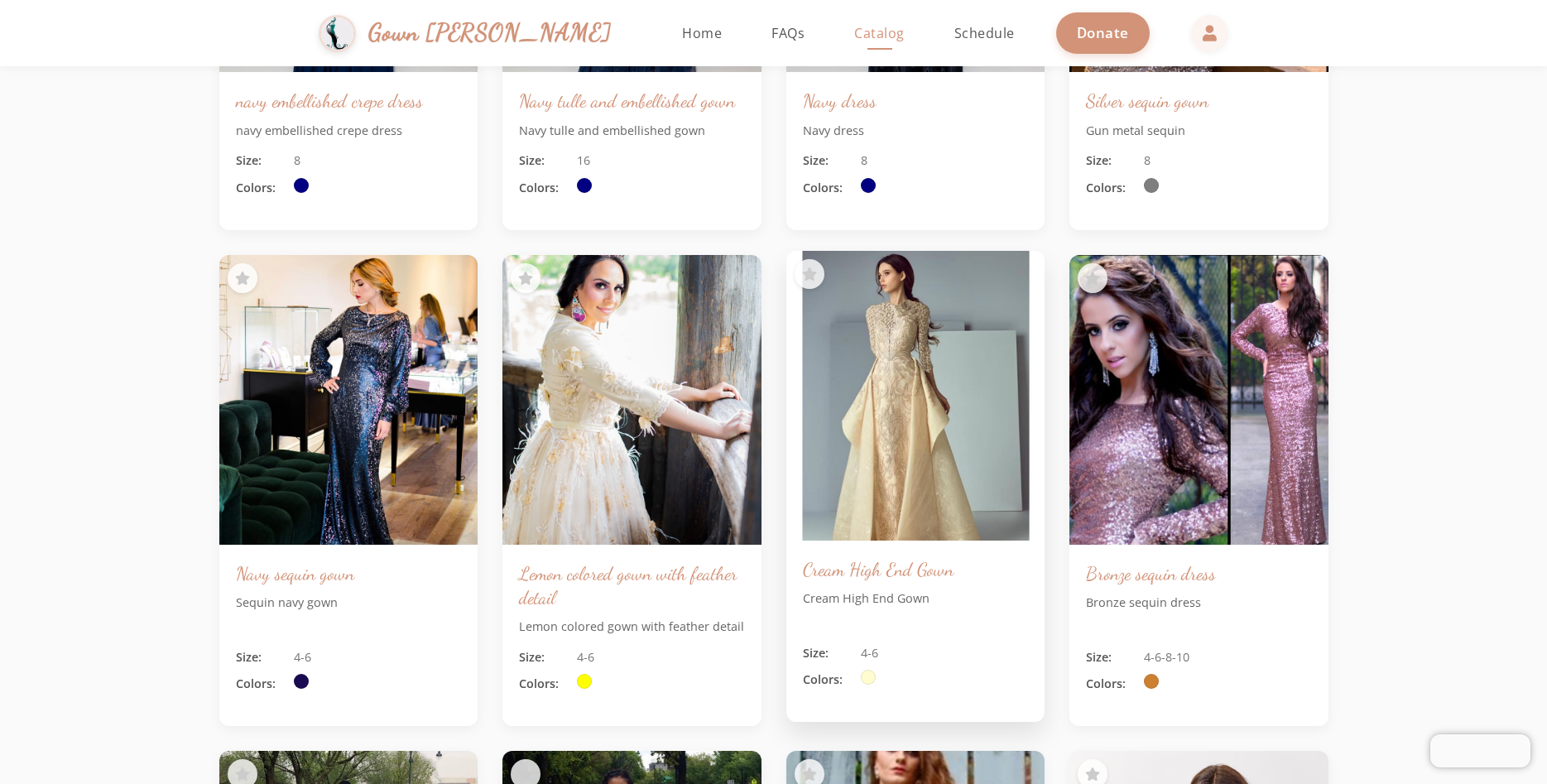
click at [894, 476] on img at bounding box center [915, 396] width 271 height 305
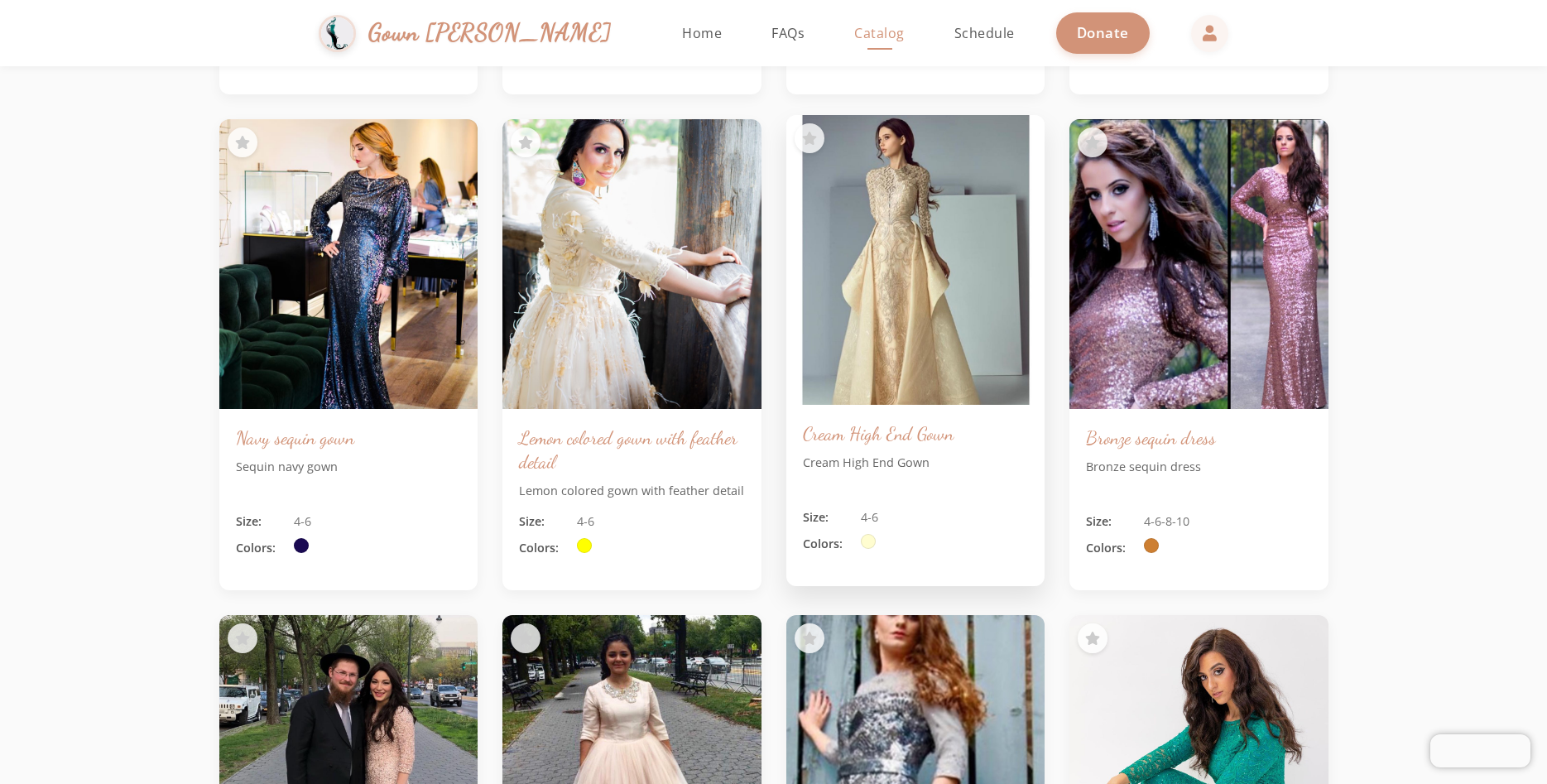
scroll to position [9765, 0]
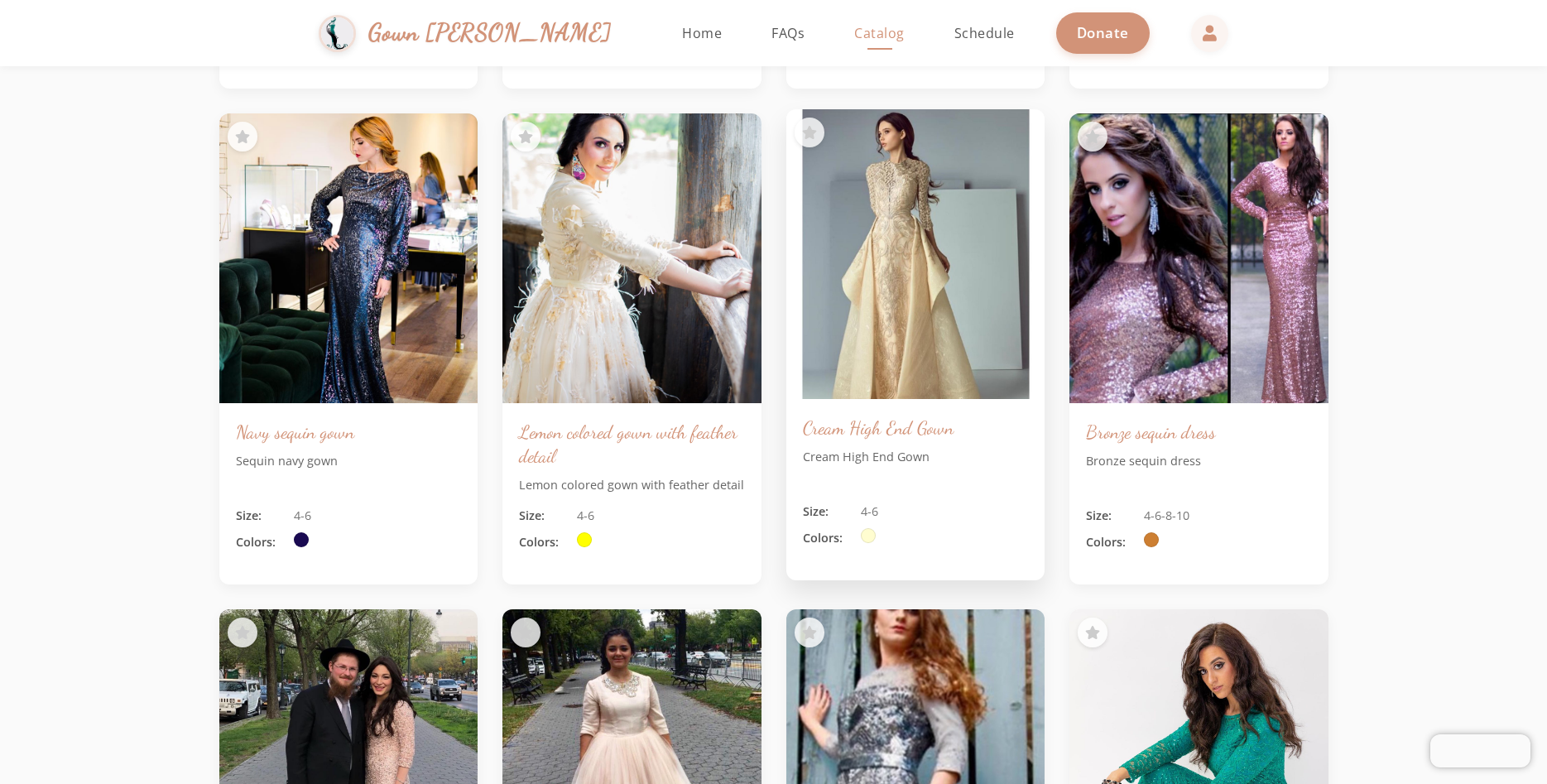
click at [916, 346] on img at bounding box center [915, 254] width 271 height 305
click at [812, 138] on icon at bounding box center [809, 132] width 18 height 19
click at [815, 133] on icon at bounding box center [809, 132] width 18 height 19
click at [870, 199] on img at bounding box center [915, 254] width 271 height 305
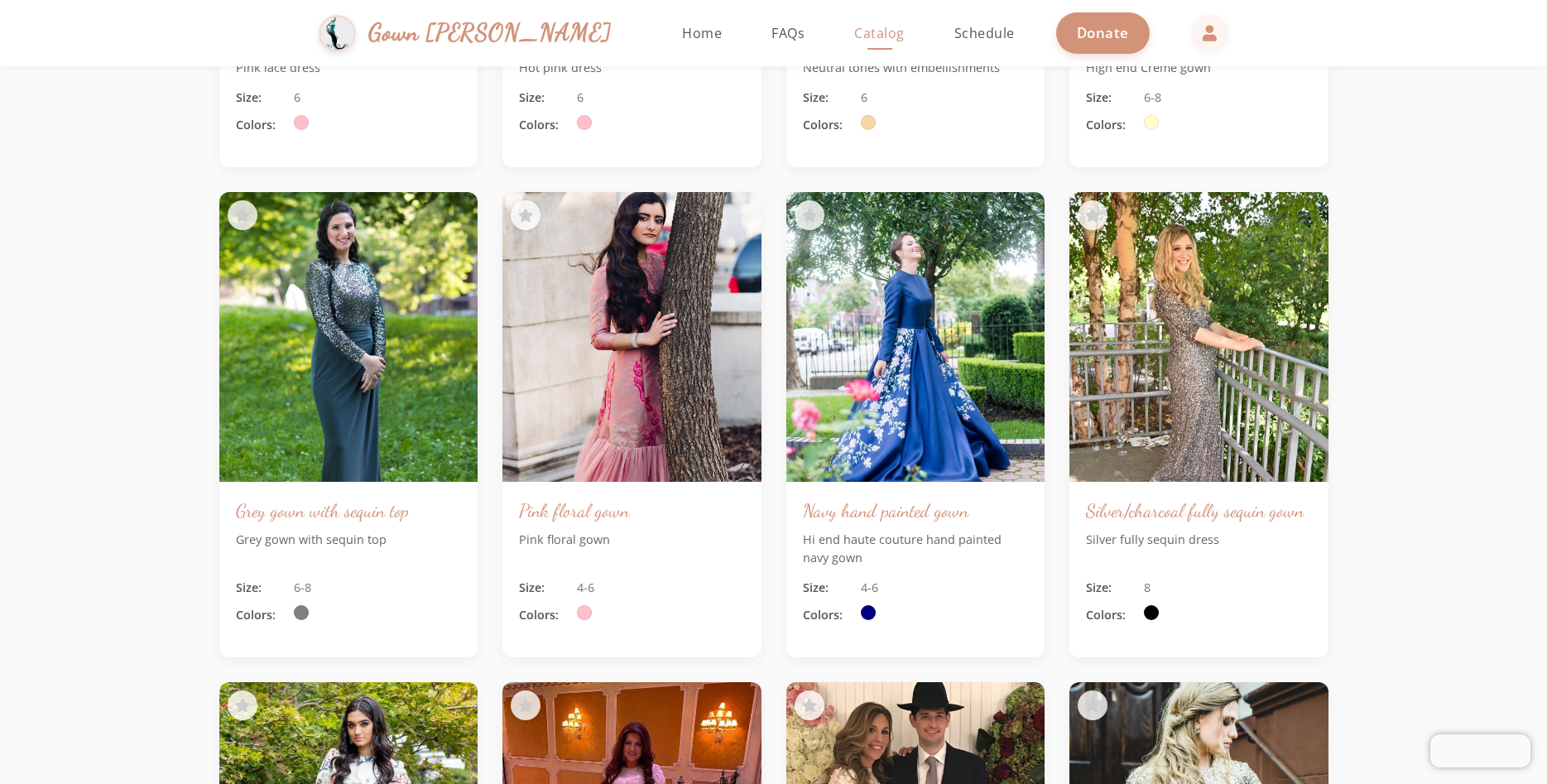
scroll to position [11039, 0]
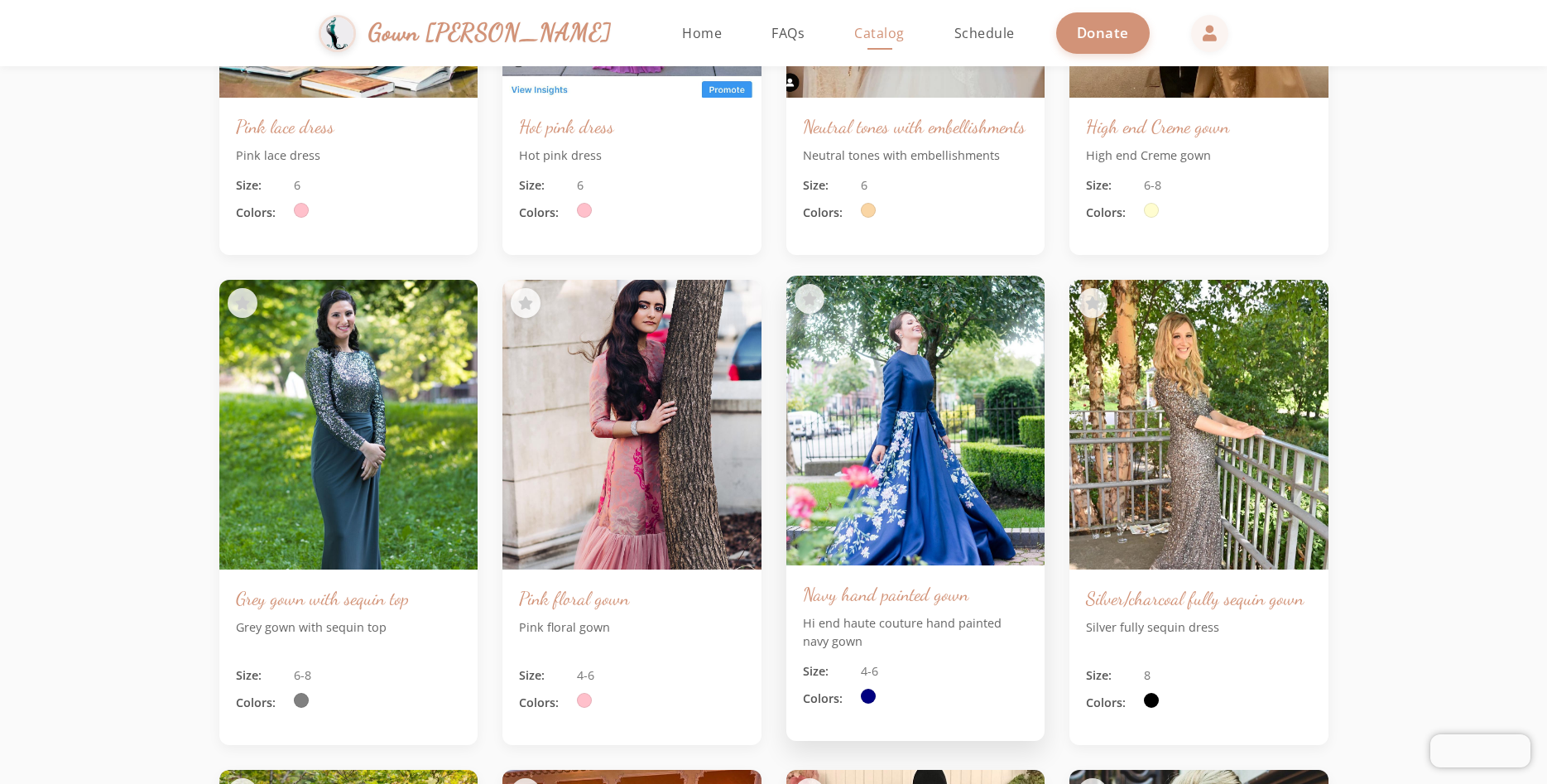
click at [890, 452] on img at bounding box center [915, 421] width 271 height 305
click at [871, 606] on h3 "Navy hand painted gown" at bounding box center [915, 594] width 226 height 24
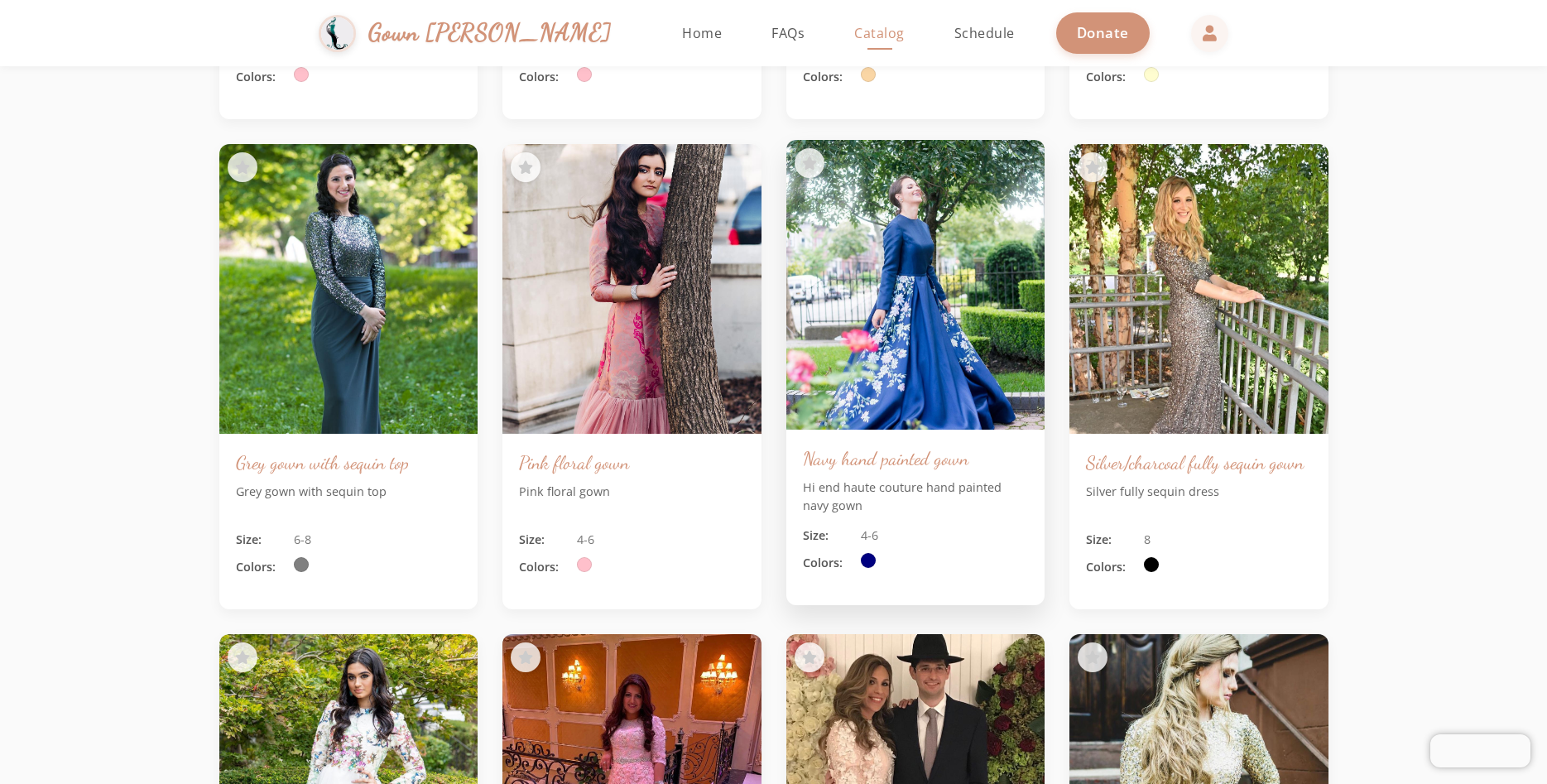
scroll to position [11181, 0]
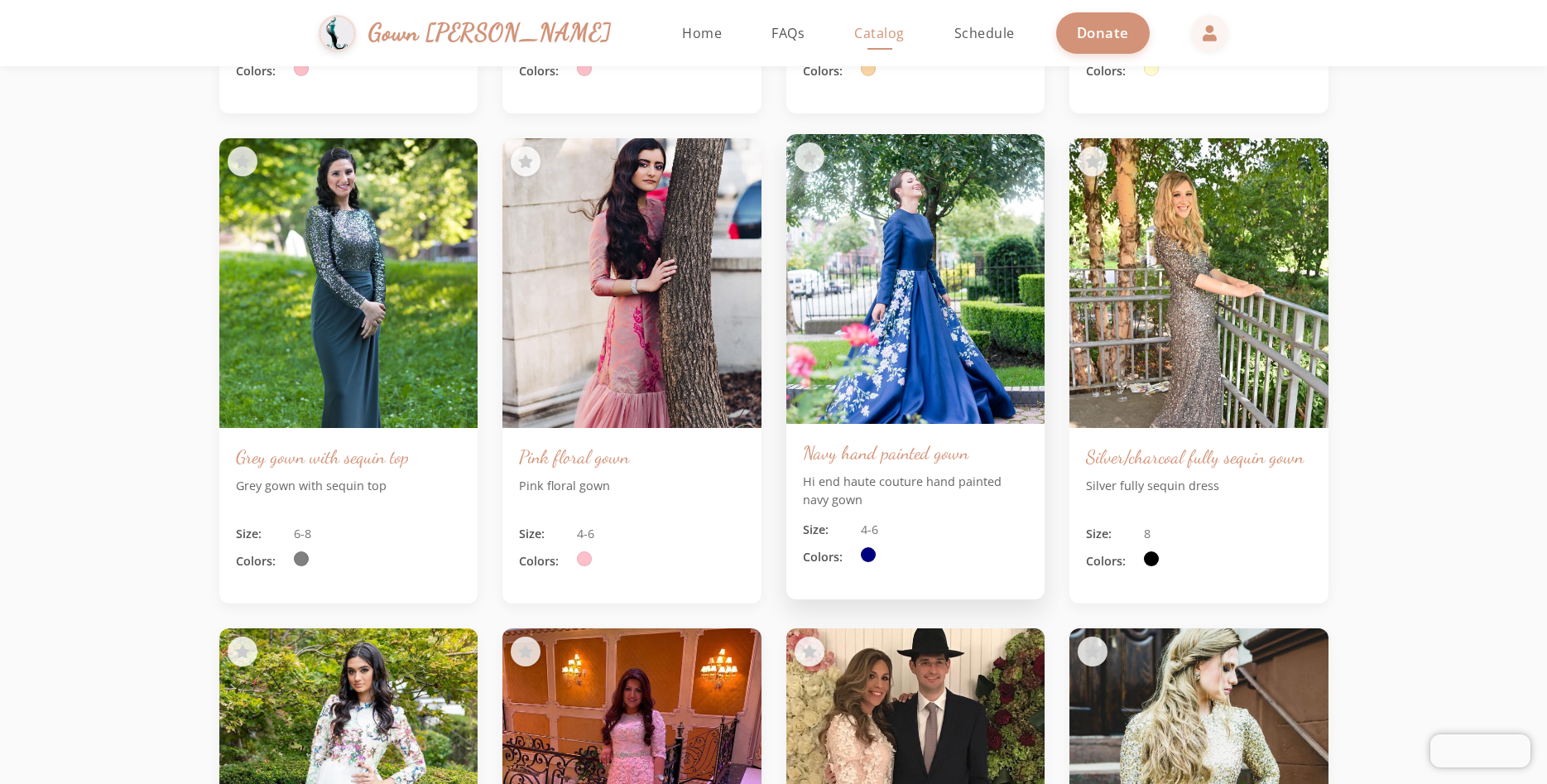
click at [913, 337] on img at bounding box center [915, 279] width 271 height 305
click at [830, 508] on p "Hi end haute couture hand painted navy gown" at bounding box center [915, 490] width 226 height 35
click at [844, 489] on div "Navy hand painted gown Hi end haute couture hand painted navy gown Size: 4-6 Co…" at bounding box center [916, 511] width 259 height 175
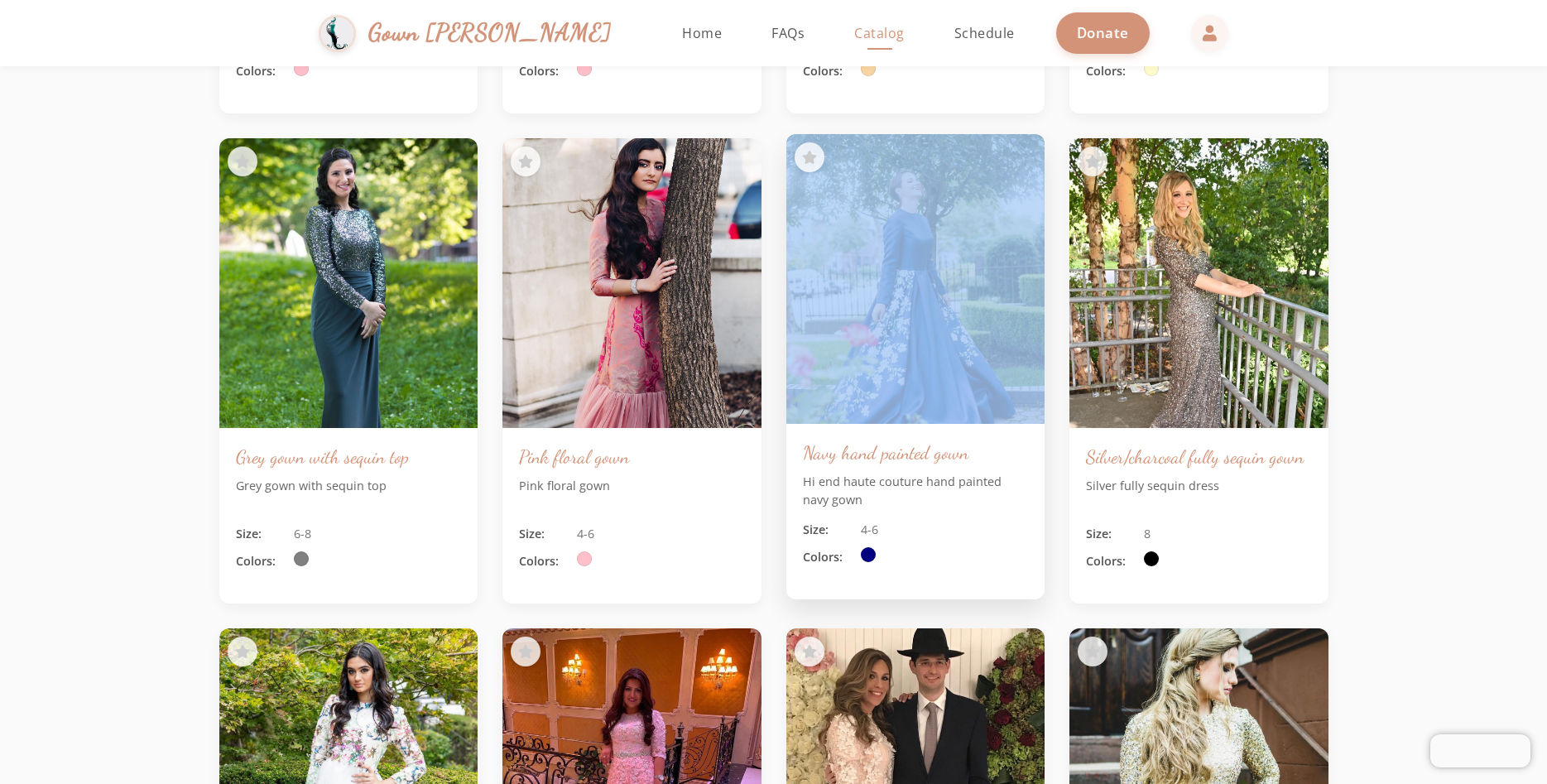
drag, startPoint x: 844, startPoint y: 489, endPoint x: 873, endPoint y: 305, distance: 186.3
click at [873, 305] on div "Navy hand painted gown Hi end haute couture hand painted navy gown Size: 4-6 Co…" at bounding box center [916, 366] width 259 height 465
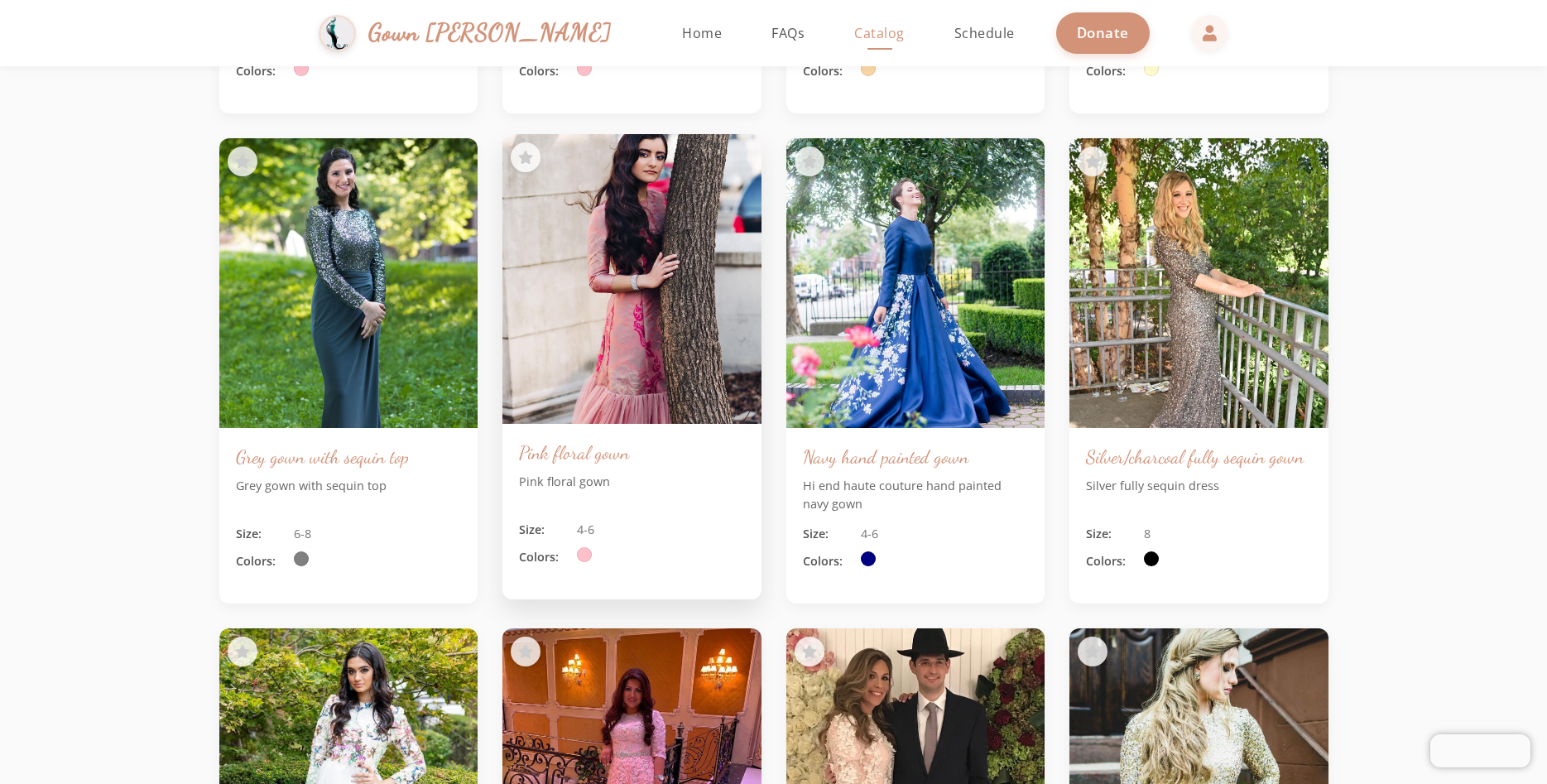
click at [750, 512] on div "Pink floral gown Pink floral gown Size: 4-6 Colors:" at bounding box center [632, 511] width 259 height 175
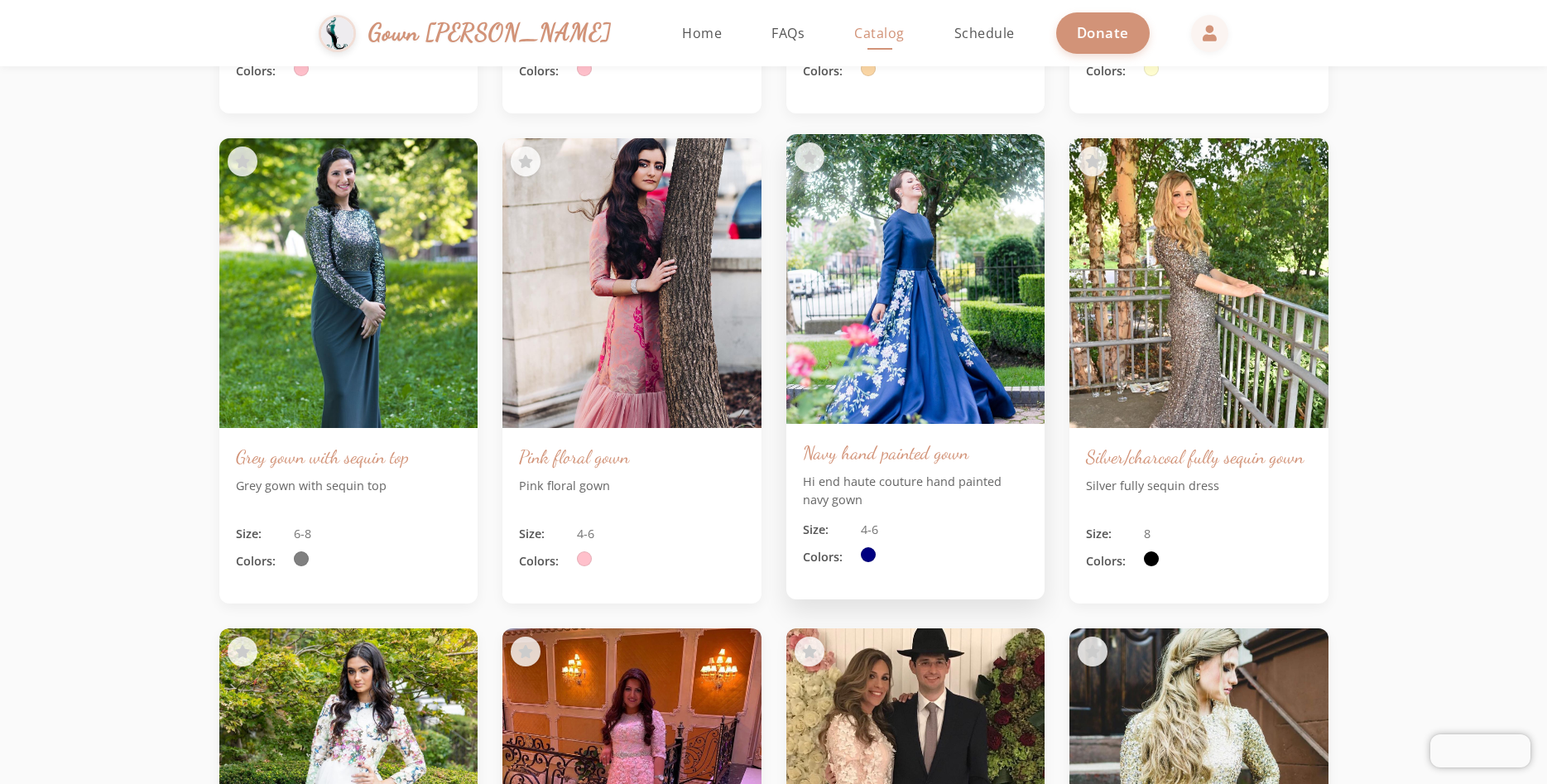
click at [959, 508] on p "Hi end haute couture hand painted navy gown" at bounding box center [915, 490] width 226 height 35
click at [937, 351] on img at bounding box center [915, 279] width 271 height 305
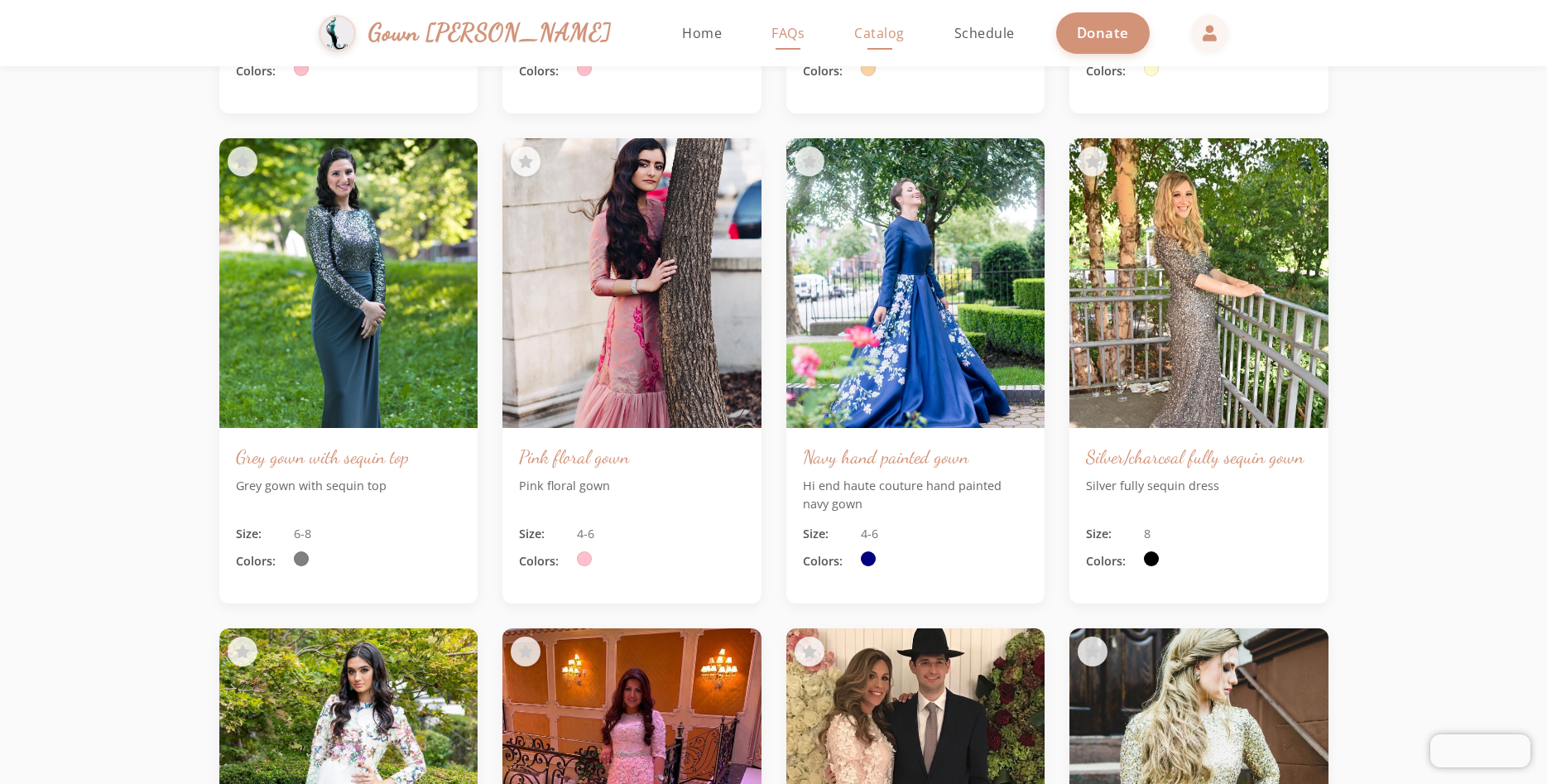
click at [772, 35] on span "FAQs" at bounding box center [788, 33] width 33 height 19
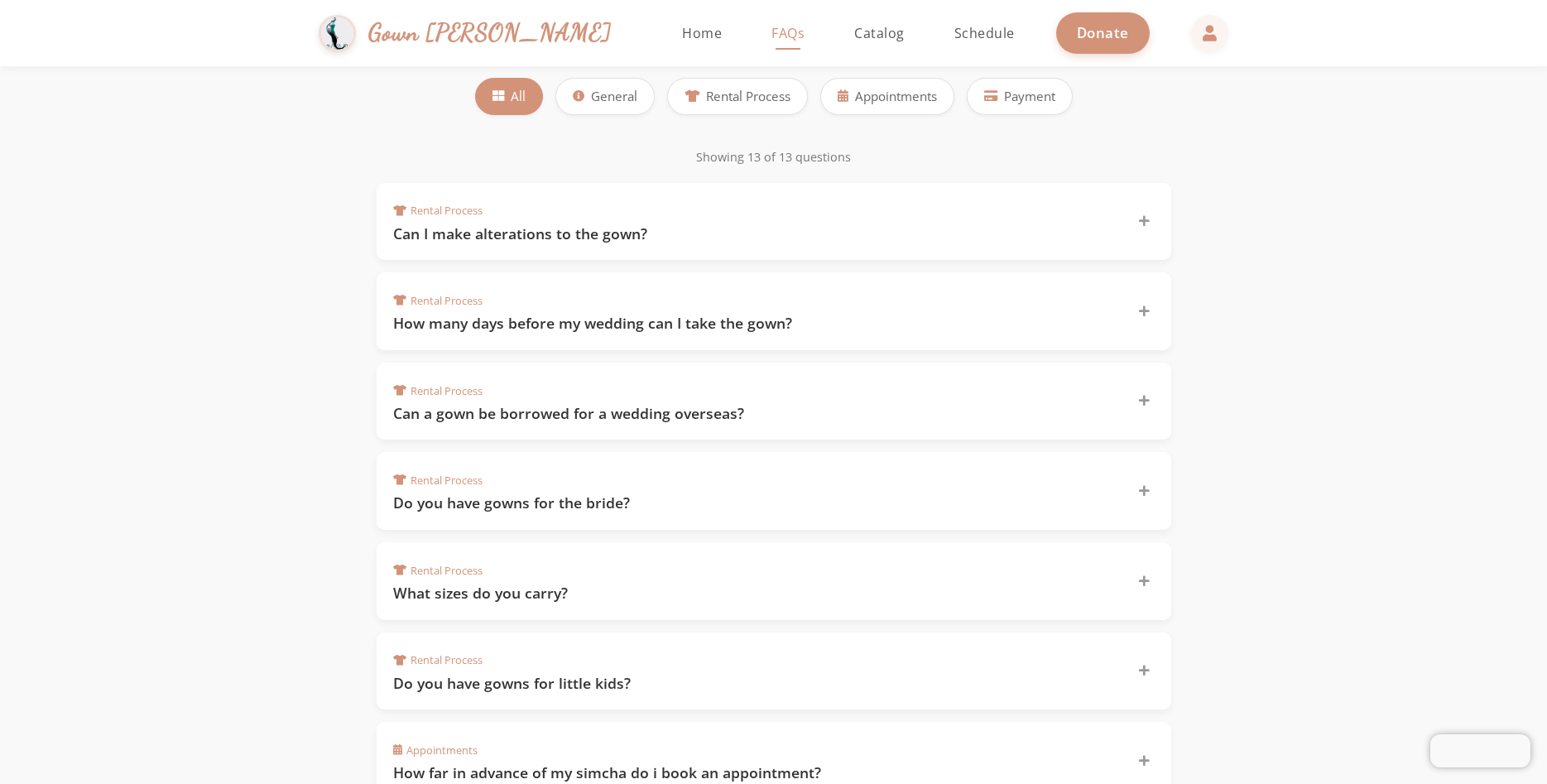
scroll to position [283, 0]
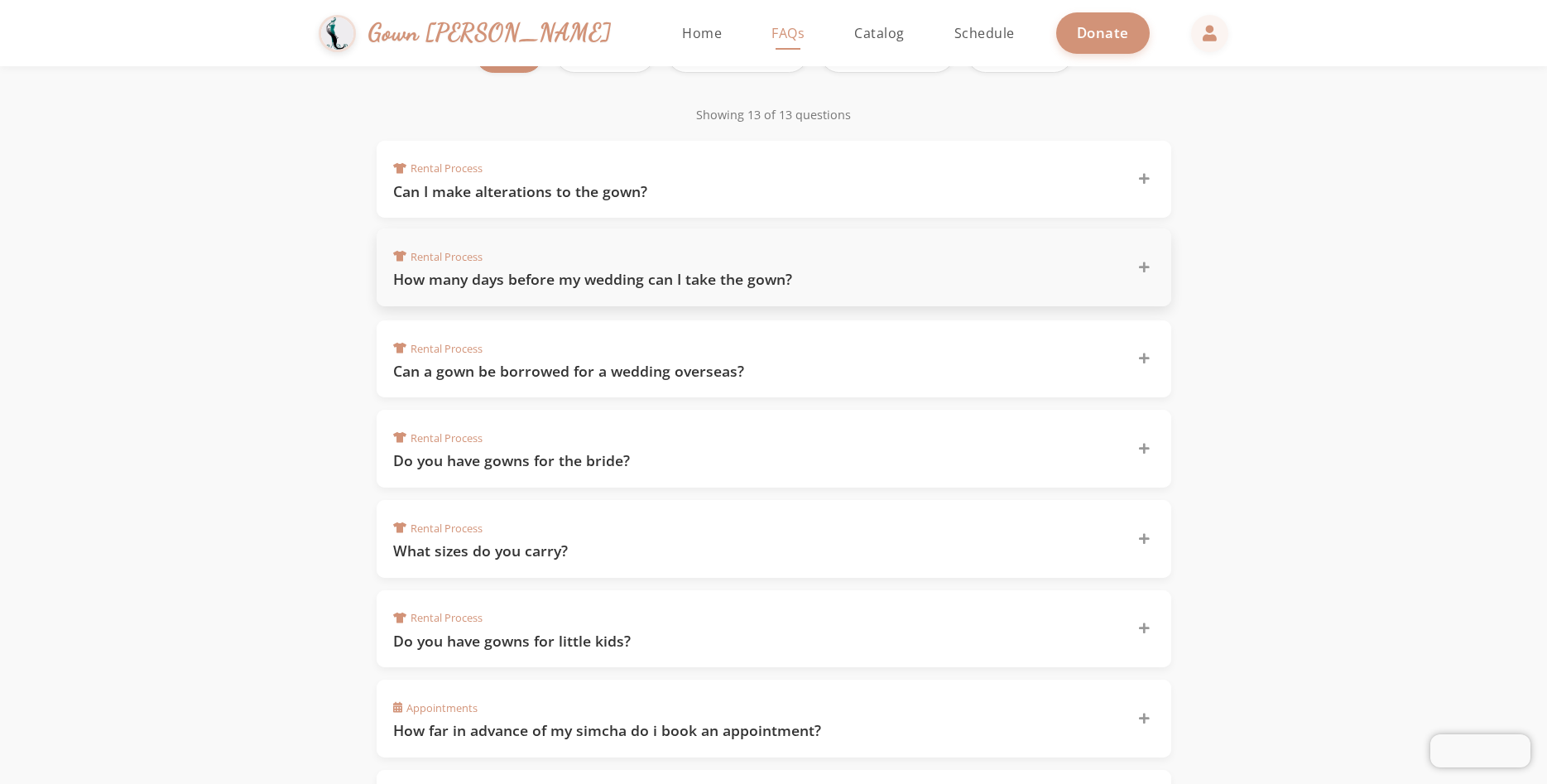
click at [639, 284] on h3 "How many days before my wedding can I take the gown?" at bounding box center [756, 279] width 725 height 20
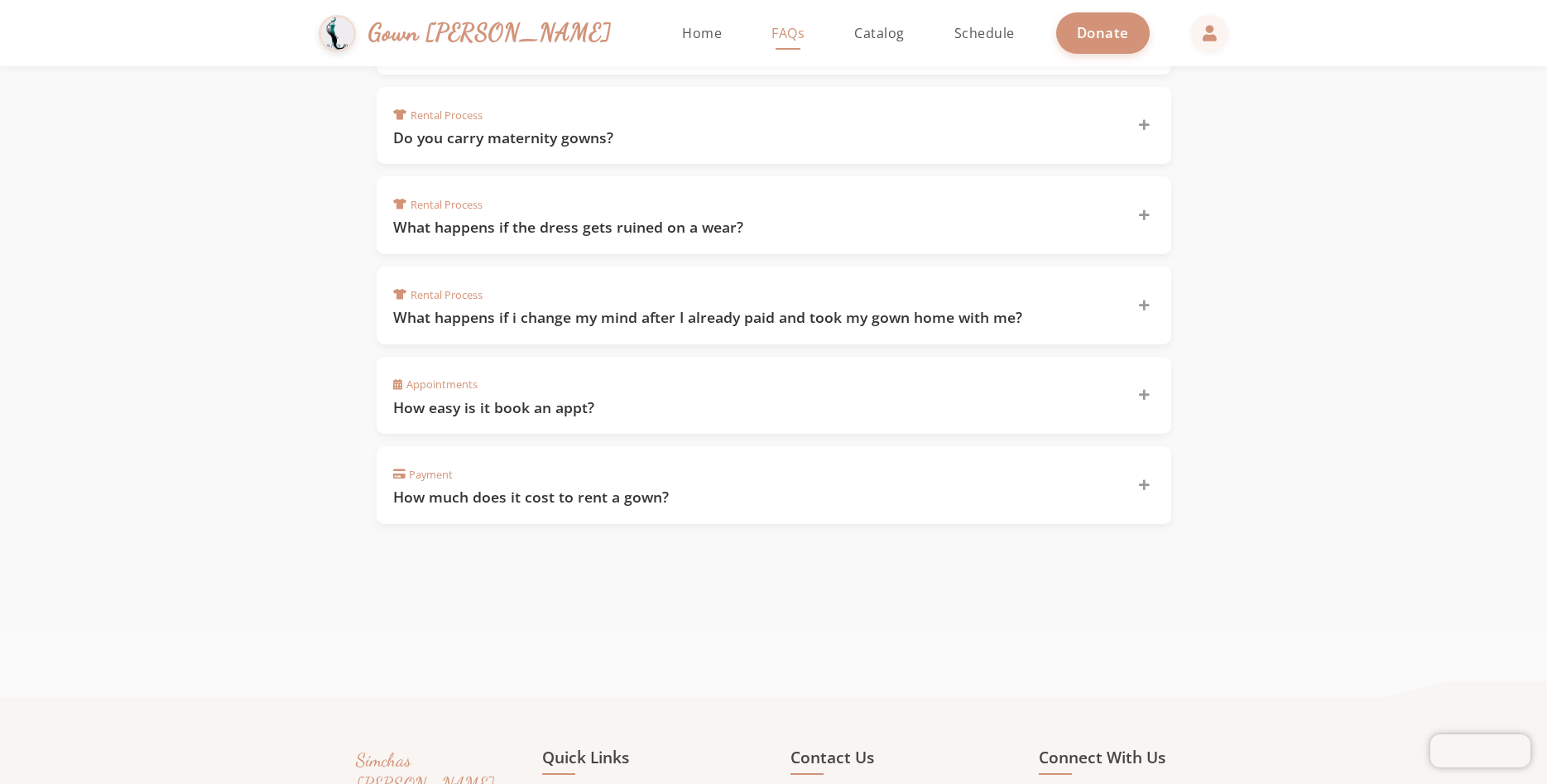
scroll to position [1179, 0]
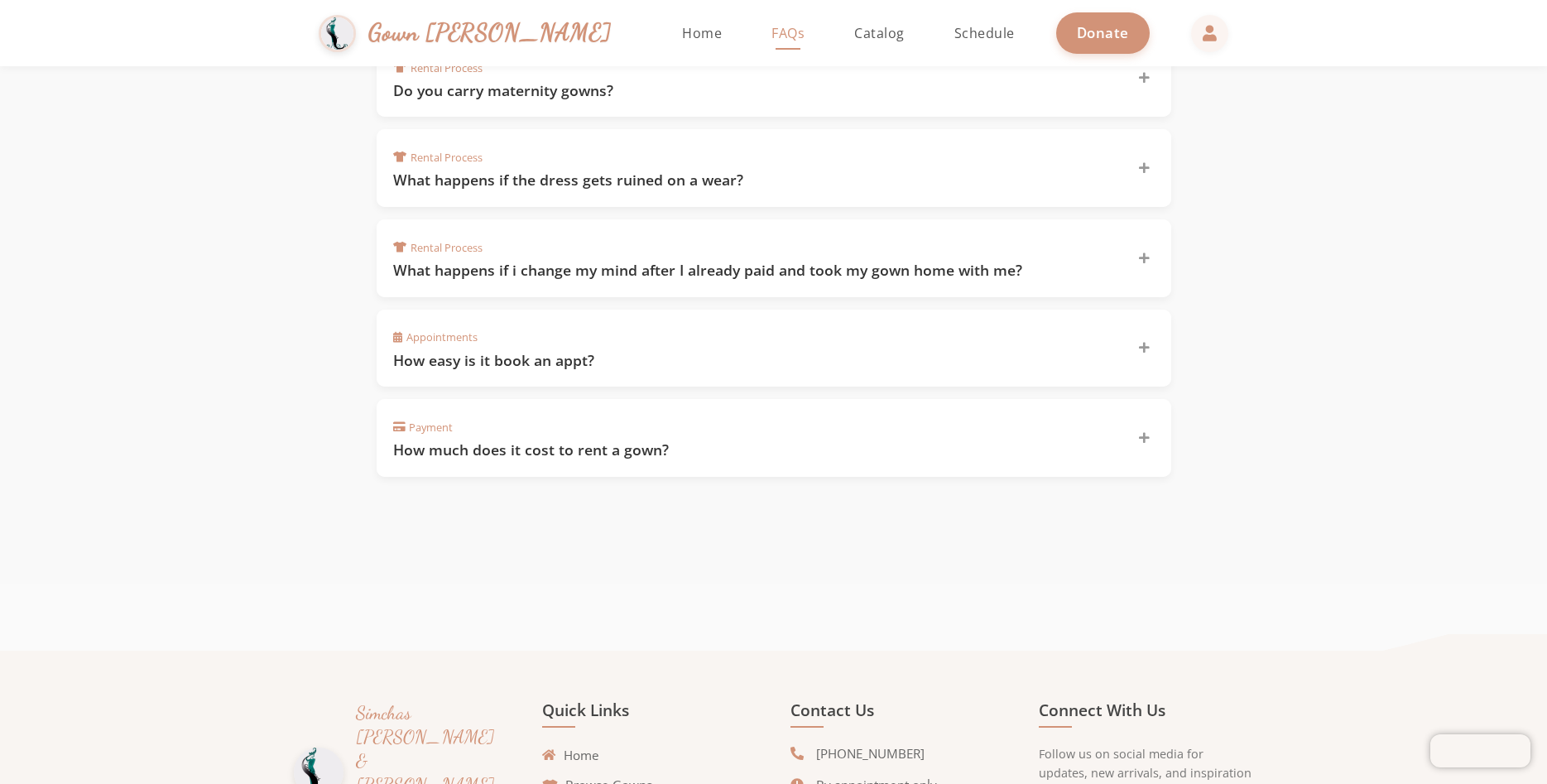
click at [639, 284] on div "Rental Process What happens if i change my mind after I already paid and took m…" at bounding box center [774, 259] width 795 height 78
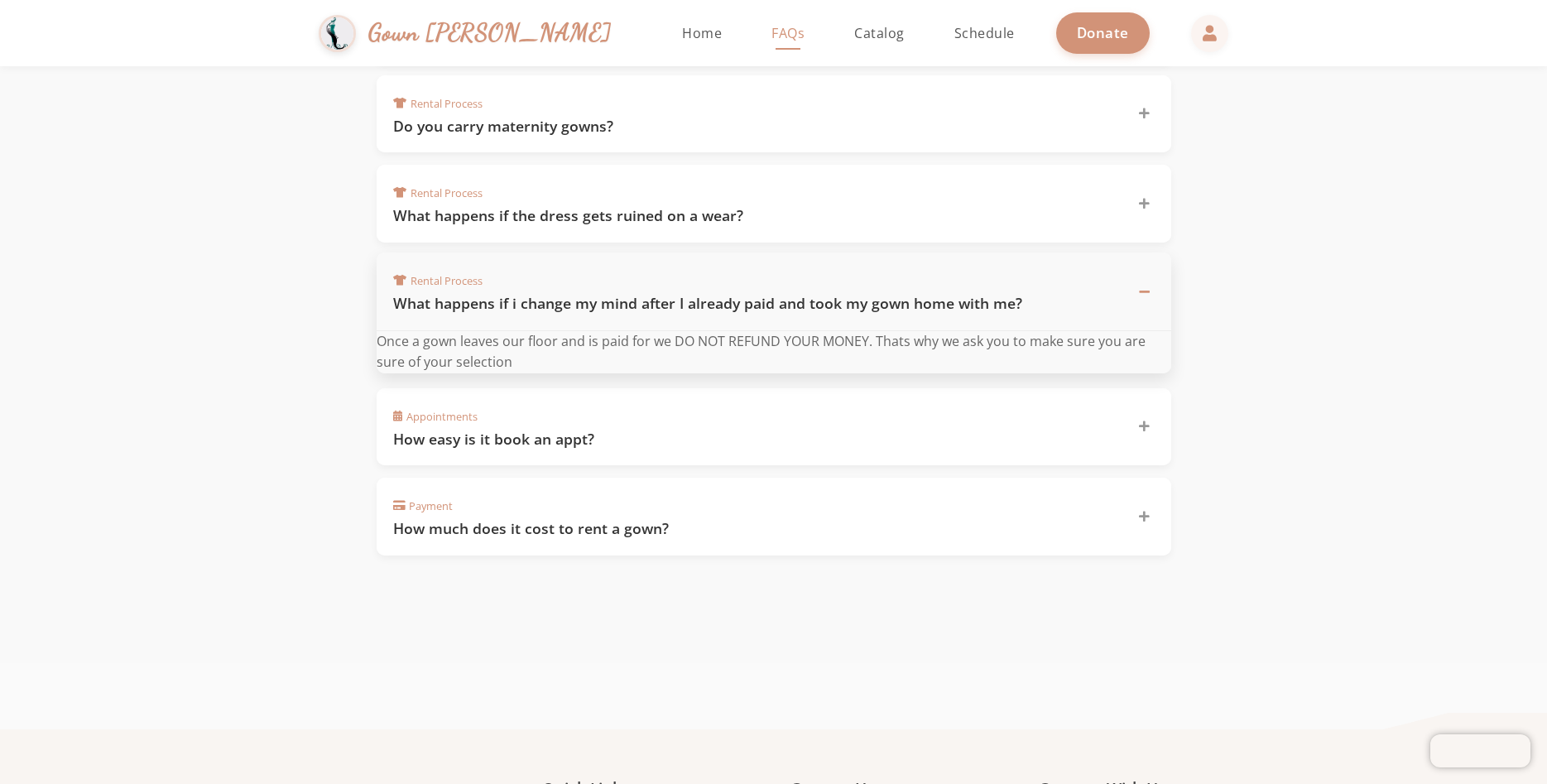
scroll to position [1102, 0]
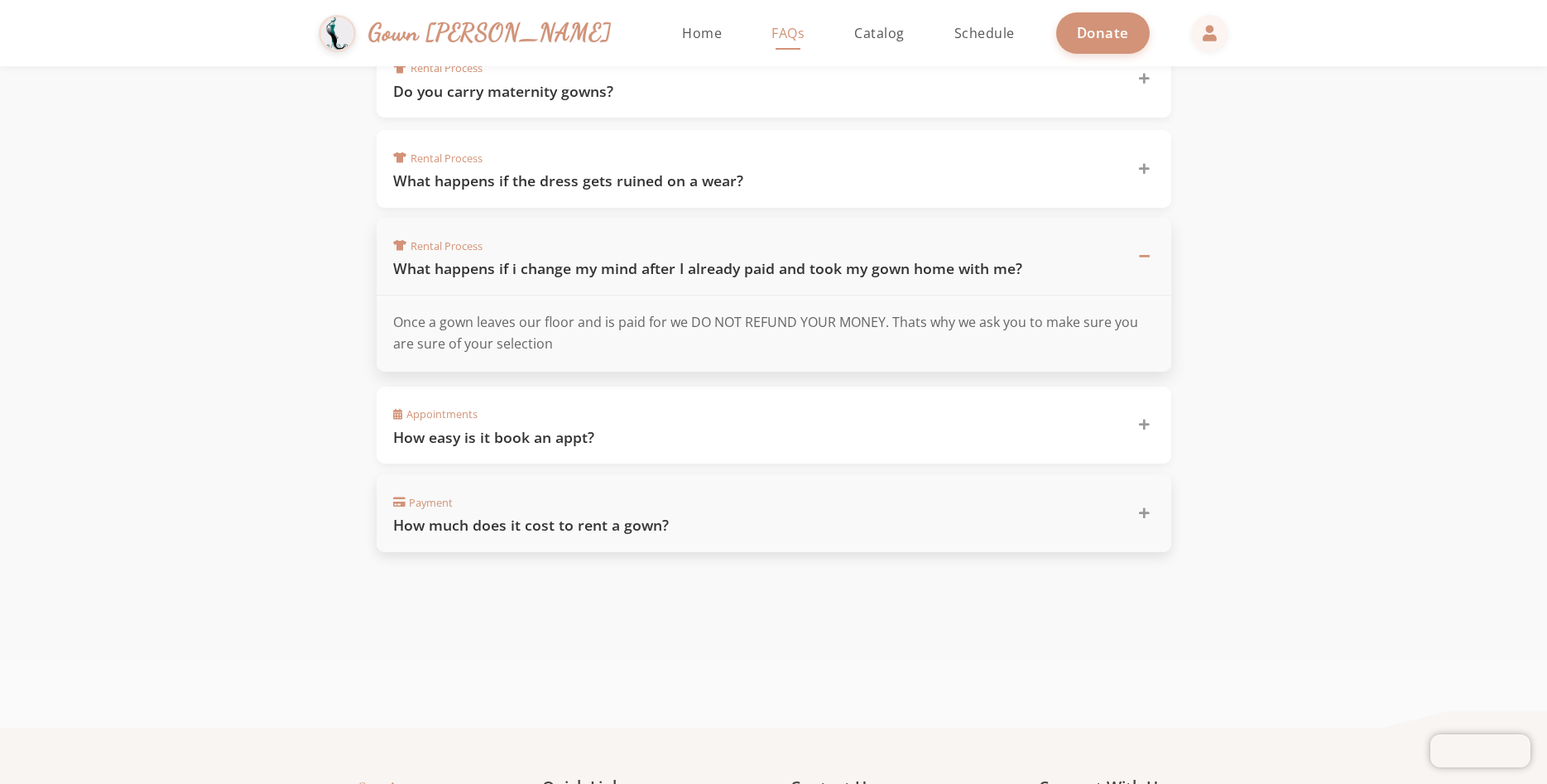
click at [568, 528] on div "Payment How much does it cost to rent a gown?" at bounding box center [774, 513] width 795 height 78
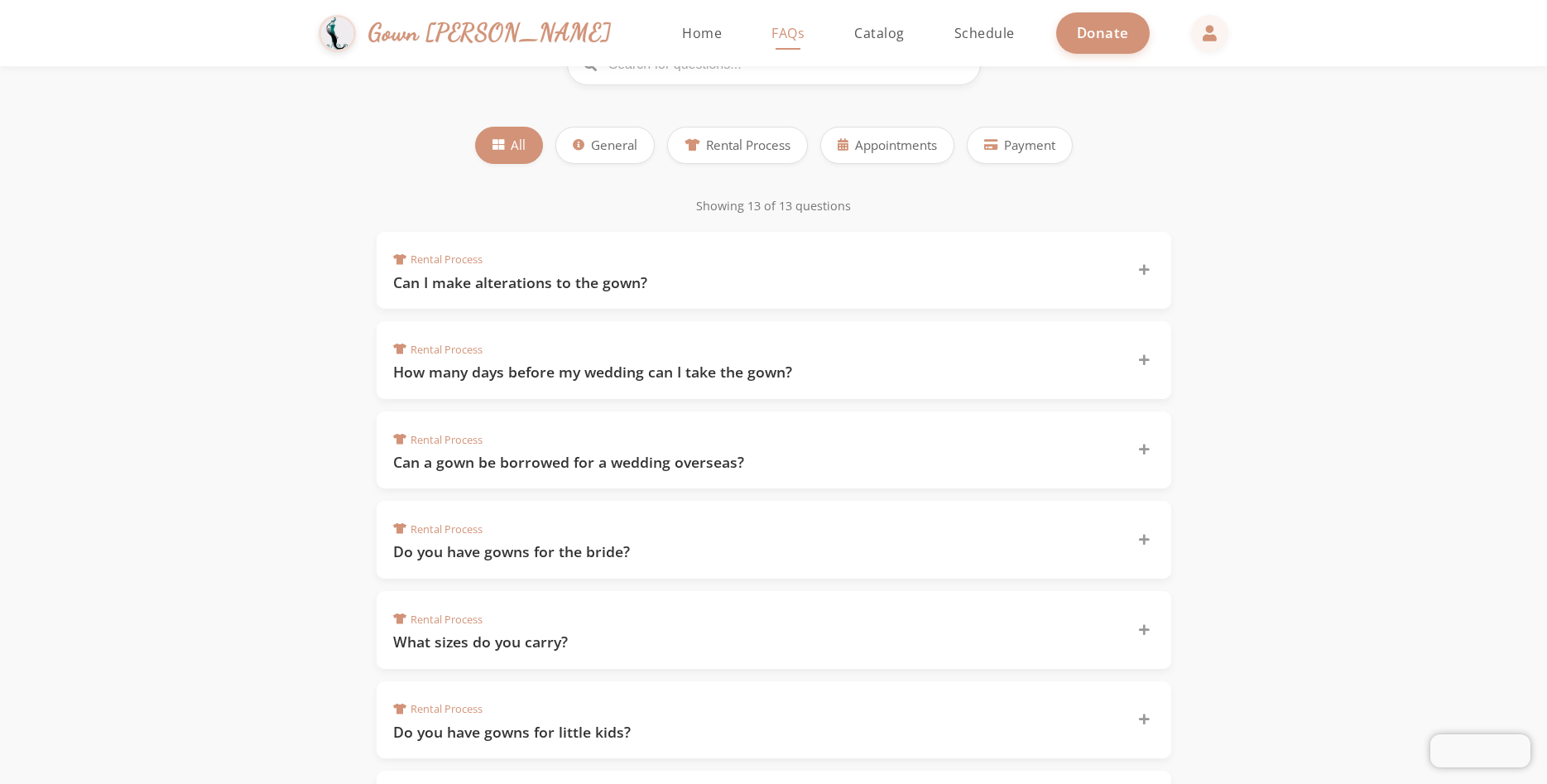
scroll to position [0, 0]
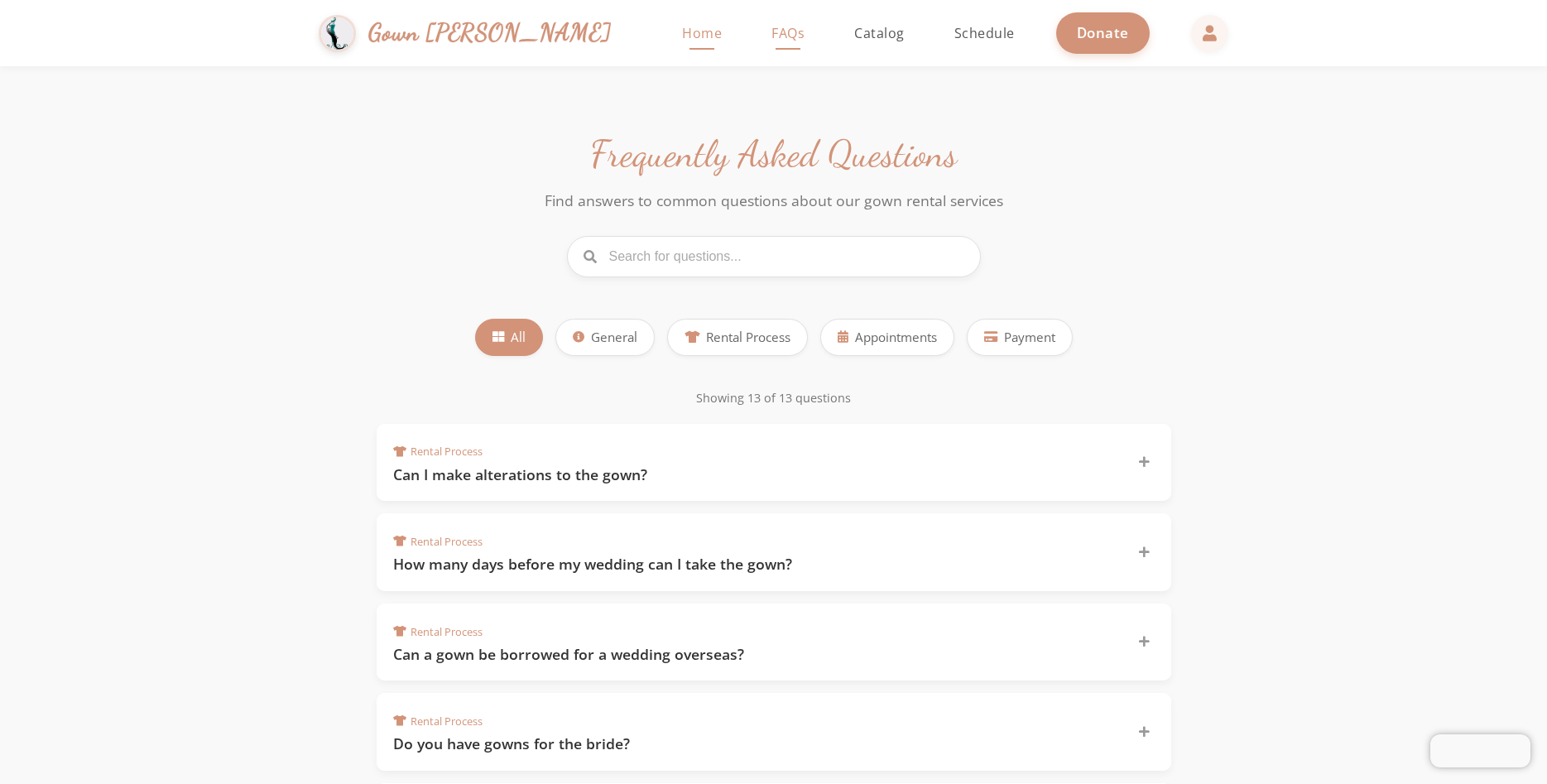
click at [682, 32] on span "Home" at bounding box center [702, 33] width 40 height 19
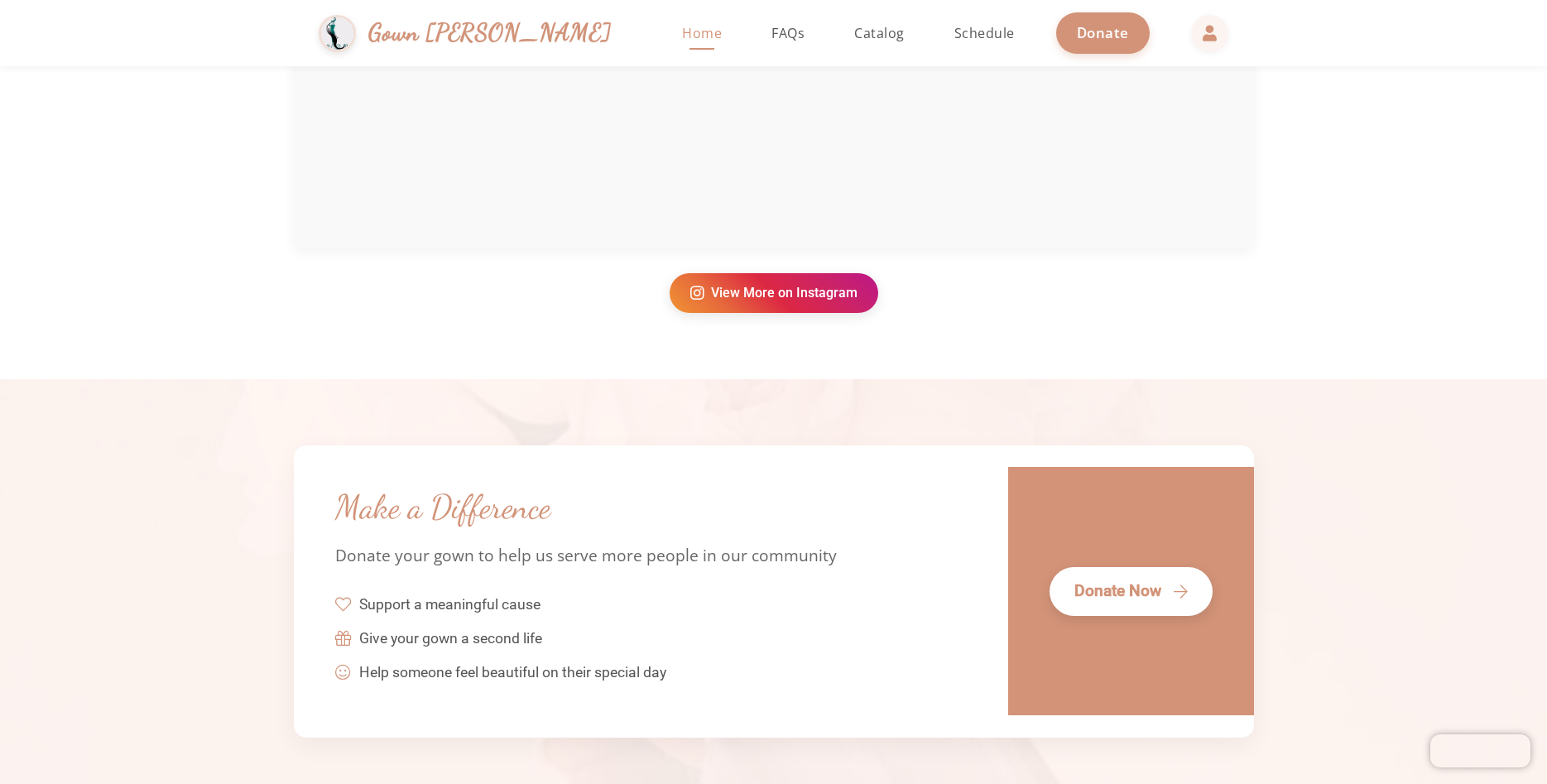
scroll to position [3349, 0]
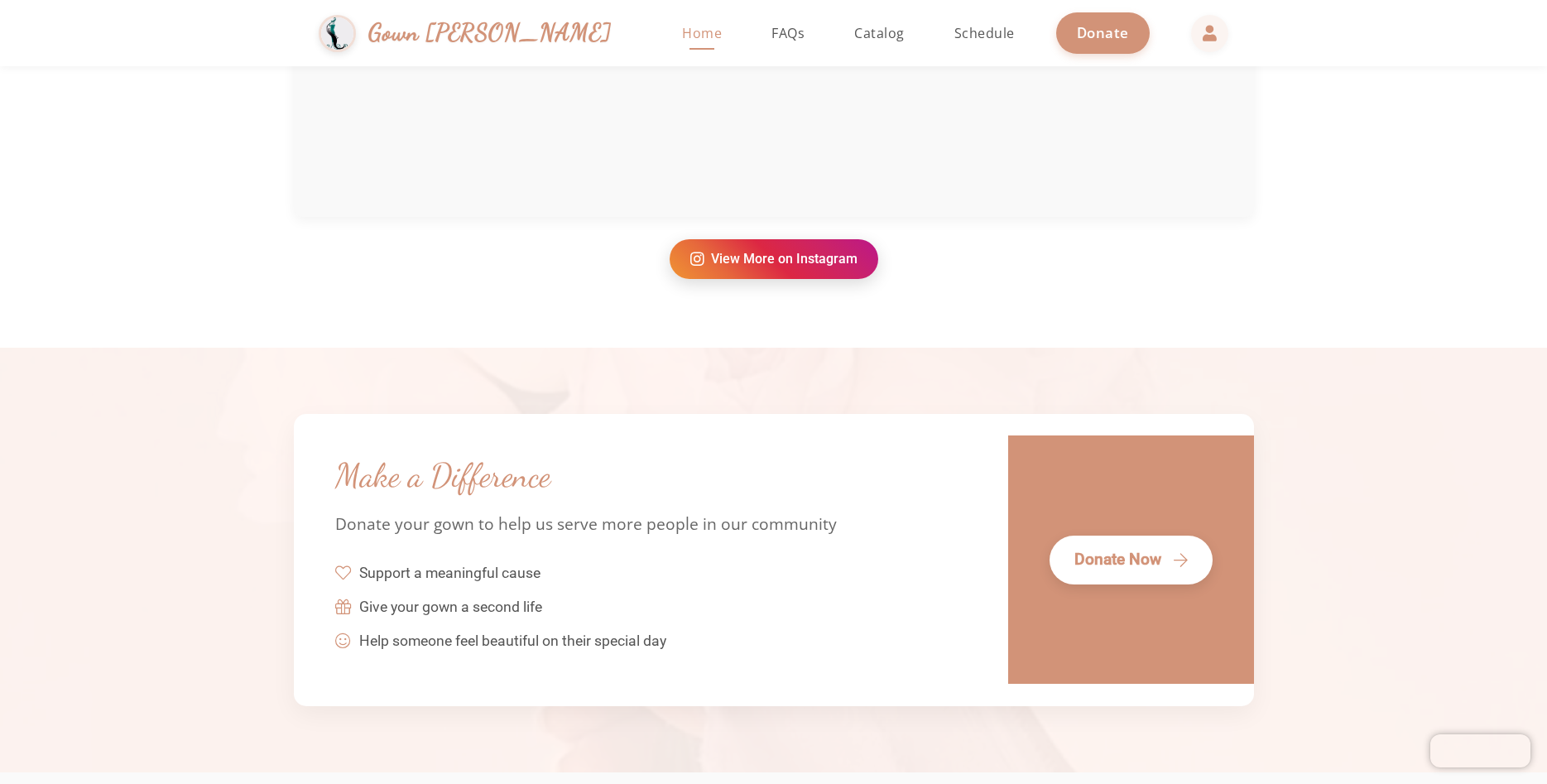
click at [826, 252] on link "View More on Instagram" at bounding box center [774, 259] width 208 height 40
